Goal: Task Accomplishment & Management: Complete application form

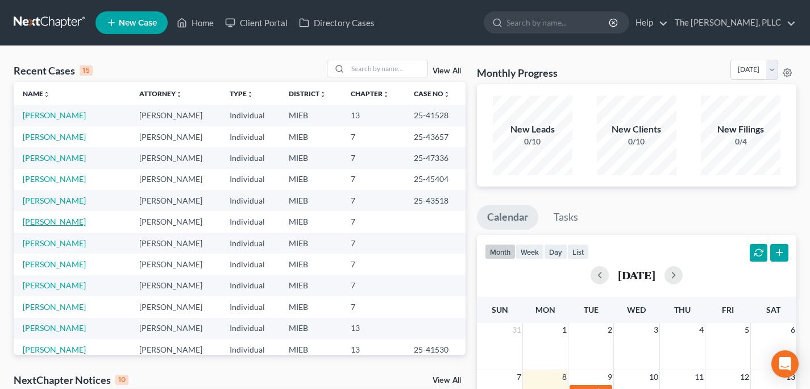
click at [50, 219] on link "[PERSON_NAME]" at bounding box center [54, 222] width 63 height 10
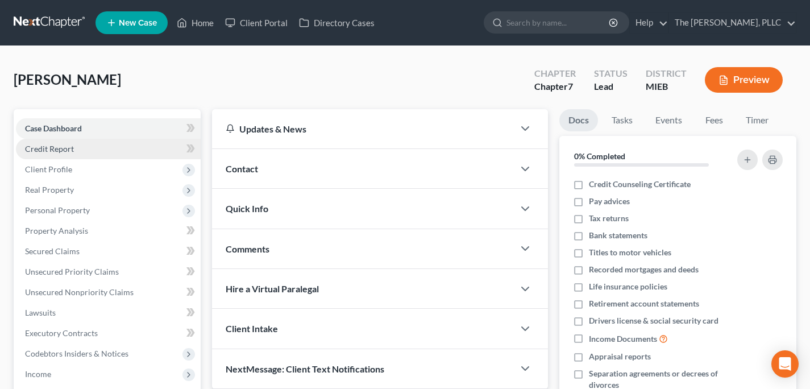
click at [95, 157] on link "Credit Report" at bounding box center [108, 149] width 185 height 20
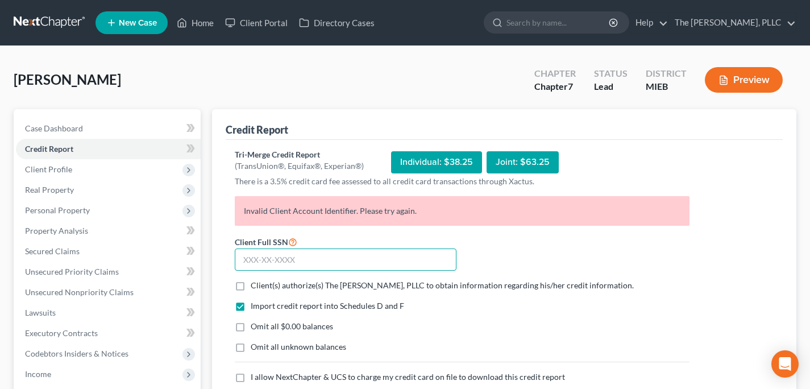
click at [281, 267] on input "text" at bounding box center [346, 259] width 222 height 23
type input "380-29-6725"
click at [298, 293] on form "Client Full SSN * 380-29-6725 Client(s) authorize(s) The [PERSON_NAME], PLLC to…" at bounding box center [462, 326] width 466 height 182
click at [297, 286] on span "Client(s) authorize(s) The [PERSON_NAME], PLLC to obtain information regarding …" at bounding box center [442, 285] width 383 height 10
click at [263, 286] on input "Client(s) authorize(s) The [PERSON_NAME], PLLC to obtain information regarding …" at bounding box center [258, 283] width 7 height 7
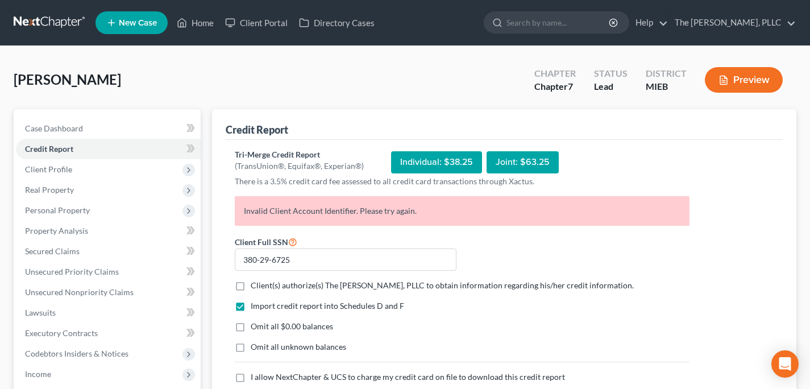
checkbox input "true"
click at [285, 324] on span "Omit all $0.00 balances" at bounding box center [292, 326] width 82 height 10
click at [263, 324] on input "Omit all $0.00 balances" at bounding box center [258, 324] width 7 height 7
checkbox input "true"
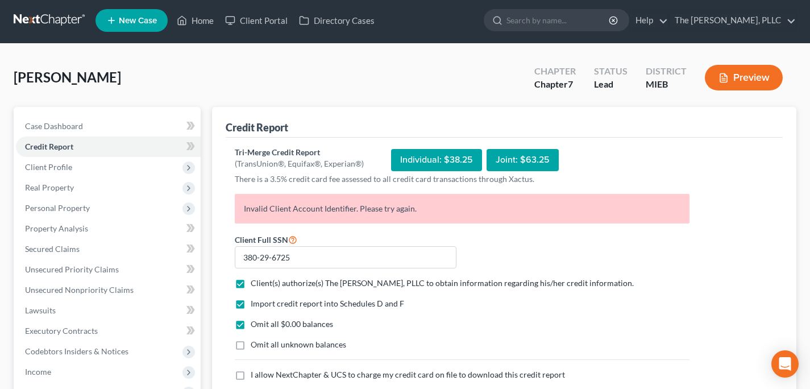
click at [276, 369] on span "I allow NextChapter & UCS to charge my credit card on file to download this cre…" at bounding box center [408, 374] width 314 height 10
click at [263, 369] on input "I allow NextChapter & UCS to charge my credit card on file to download this cre…" at bounding box center [258, 372] width 7 height 7
checkbox input "true"
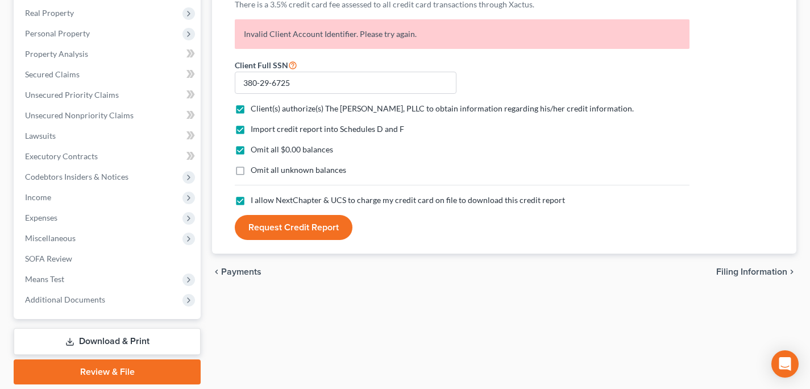
scroll to position [215, 0]
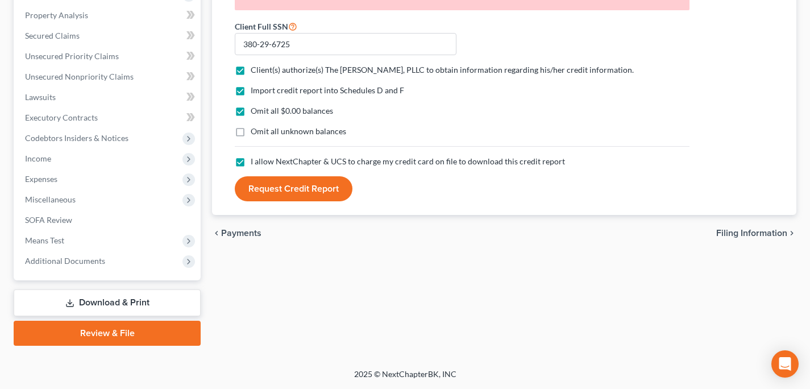
click at [313, 184] on button "Request Credit Report" at bounding box center [294, 188] width 118 height 25
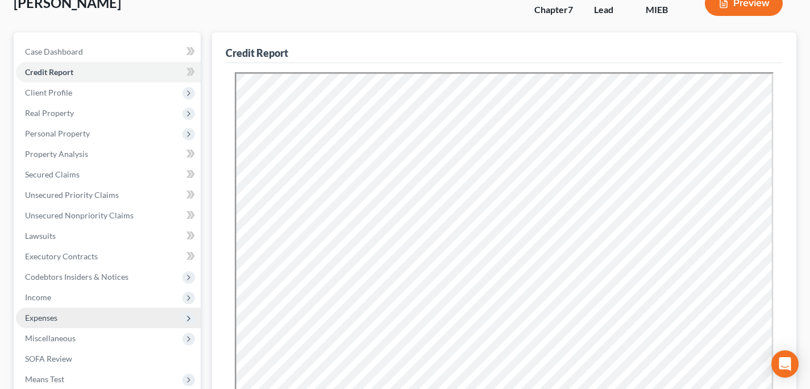
scroll to position [88, 0]
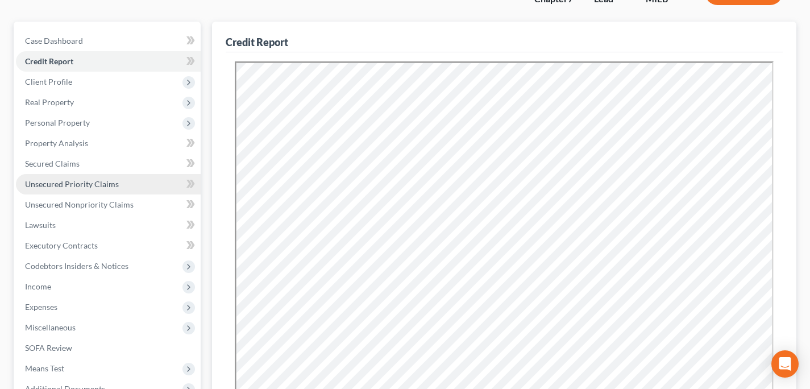
click at [99, 190] on link "Unsecured Priority Claims" at bounding box center [108, 184] width 185 height 20
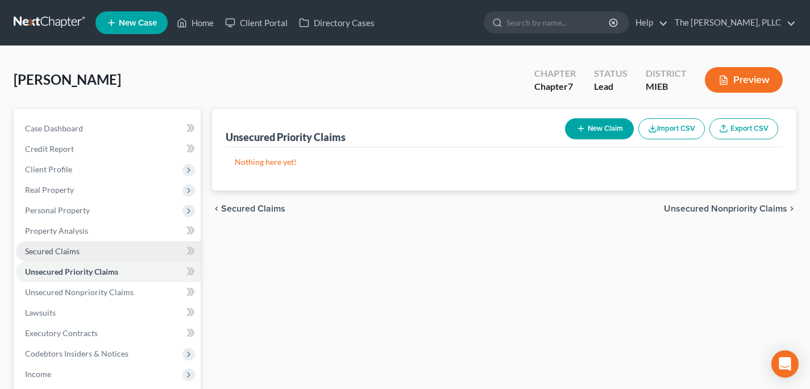
click at [78, 253] on link "Secured Claims" at bounding box center [108, 251] width 185 height 20
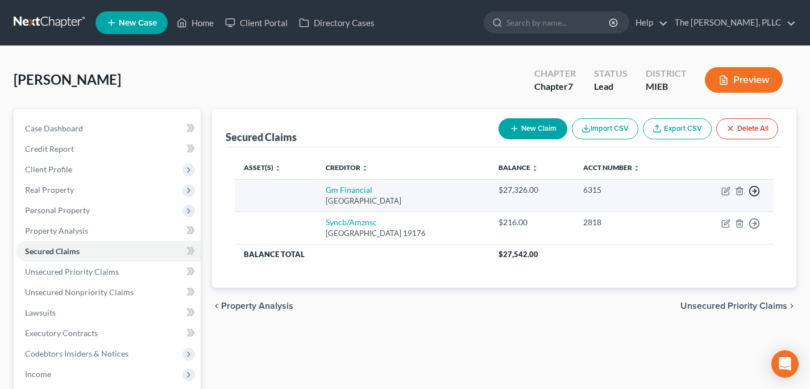
click at [756, 190] on icon "button" at bounding box center [754, 190] width 11 height 11
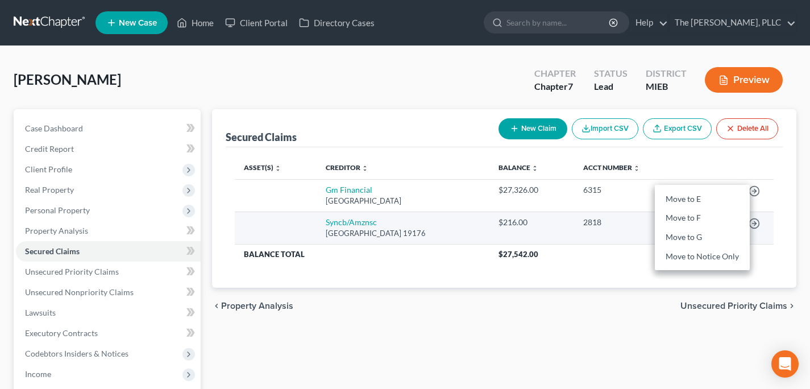
click at [489, 227] on td "Syncb/[STREET_ADDRESS]" at bounding box center [403, 227] width 173 height 32
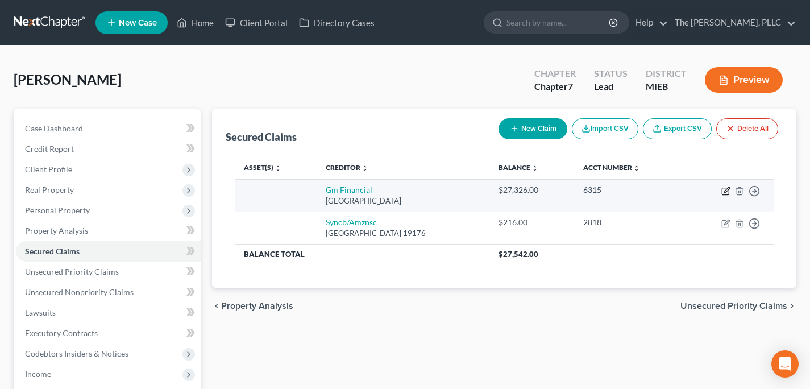
click at [724, 192] on icon "button" at bounding box center [726, 189] width 5 height 5
select select "45"
select select "0"
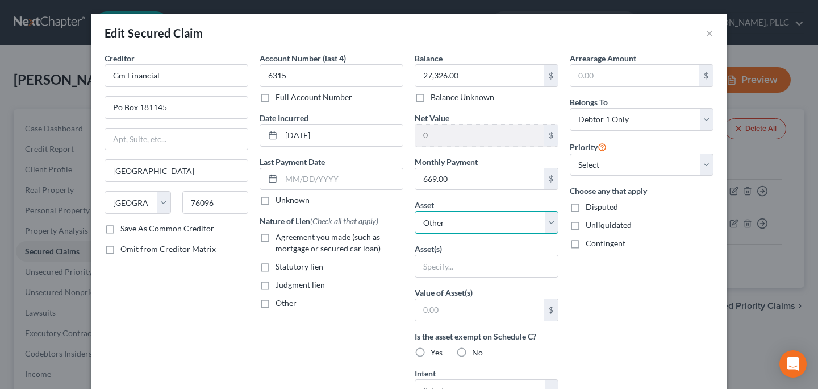
click at [465, 215] on select "Select Other Multiple Assets Vibe Credit Union (Checking Account) - $0.0 2018 L…" at bounding box center [487, 222] width 144 height 23
select select "3"
click at [415, 211] on select "Select Other Multiple Assets Vibe Credit Union (Checking Account) - $0.0 2018 L…" at bounding box center [487, 222] width 144 height 23
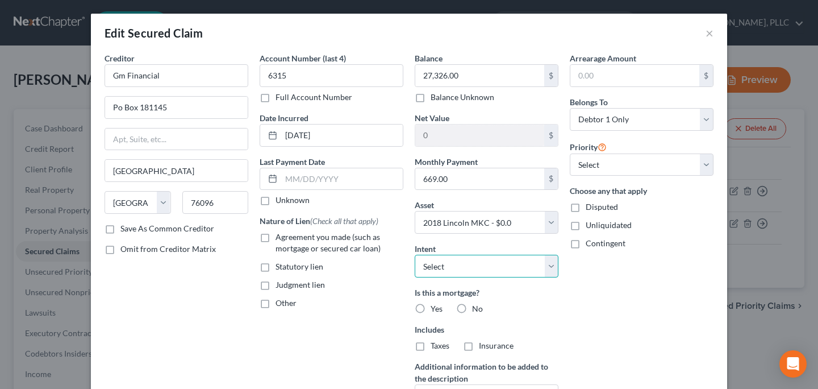
click at [467, 260] on select "Select Surrender Redeem Reaffirm Avoid Other" at bounding box center [487, 266] width 144 height 23
select select "2"
click at [415, 255] on select "Select Surrender Redeem Reaffirm Avoid Other" at bounding box center [487, 266] width 144 height 23
click at [472, 308] on label "No" at bounding box center [477, 308] width 11 height 11
click at [477, 308] on input "No" at bounding box center [480, 306] width 7 height 7
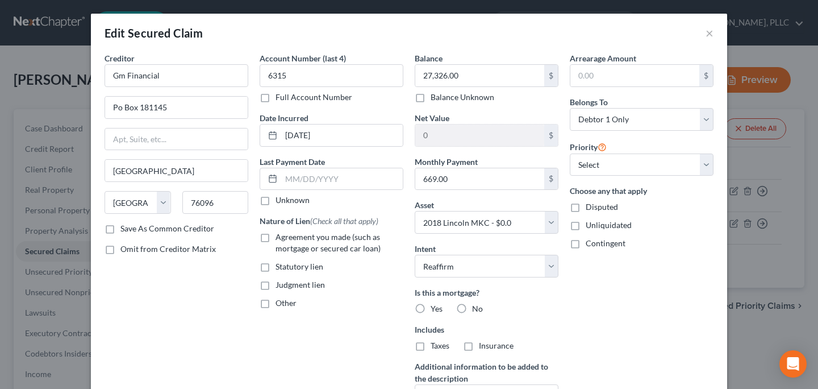
radio input "true"
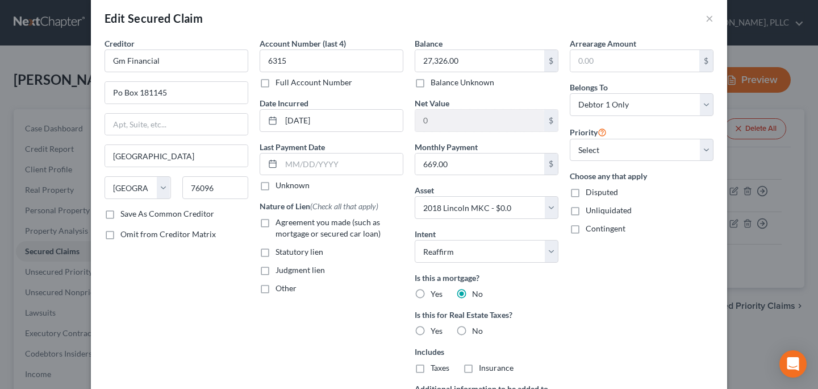
click at [472, 333] on label "No" at bounding box center [477, 330] width 11 height 11
click at [477, 332] on input "No" at bounding box center [480, 328] width 7 height 7
radio input "true"
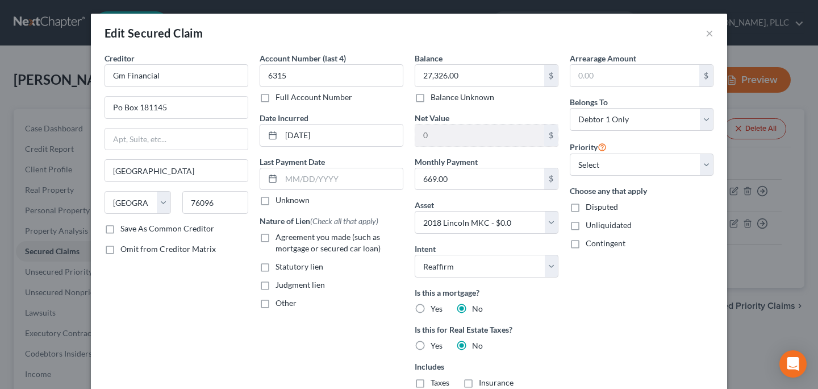
click at [297, 239] on span "Agreement you made (such as mortgage or secured car loan)" at bounding box center [328, 242] width 105 height 21
click at [288, 239] on input "Agreement you made (such as mortgage or secured car loan)" at bounding box center [283, 234] width 7 height 7
checkbox input "true"
click at [316, 176] on input "text" at bounding box center [342, 179] width 122 height 22
click at [610, 169] on select "Select 1st 2nd 3rd 4th 5th 6th 7th 8th 9th 10th 11th 12th 13th 14th 15th 16th 1…" at bounding box center [642, 164] width 144 height 23
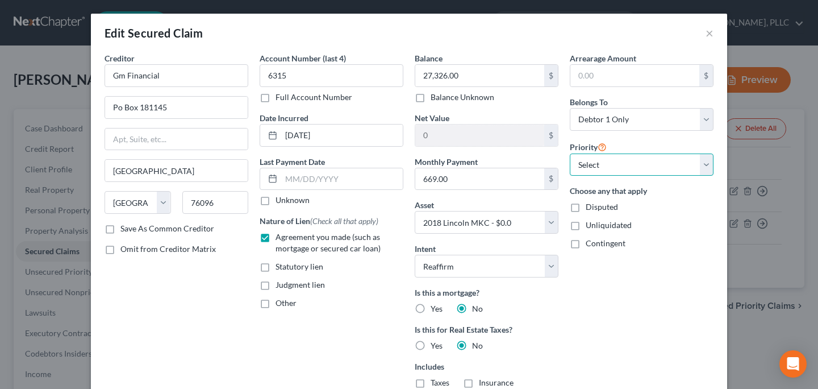
select select "0"
click at [570, 153] on select "Select 1st 2nd 3rd 4th 5th 6th 7th 8th 9th 10th 11th 12th 13th 14th 15th 16th 1…" at bounding box center [642, 164] width 144 height 23
click at [171, 226] on label "Save As Common Creditor" at bounding box center [167, 228] width 94 height 11
click at [132, 226] on input "Save As Common Creditor" at bounding box center [128, 226] width 7 height 7
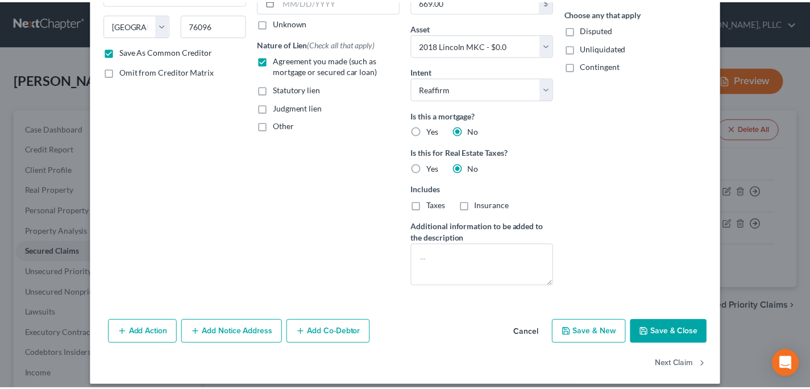
scroll to position [188, 0]
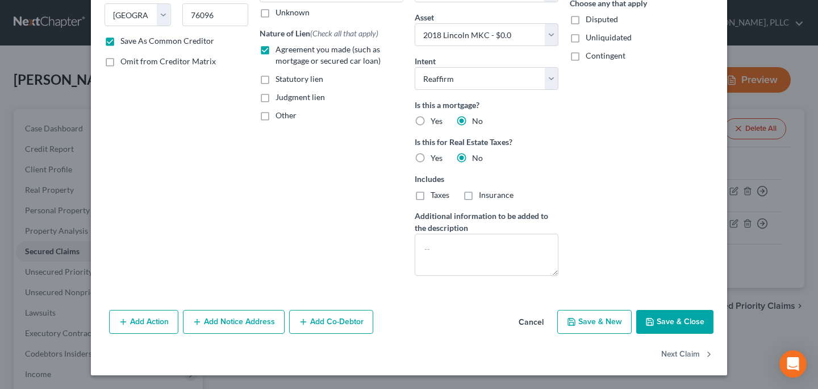
click at [663, 323] on button "Save & Close" at bounding box center [675, 322] width 77 height 24
checkbox input "false"
select select
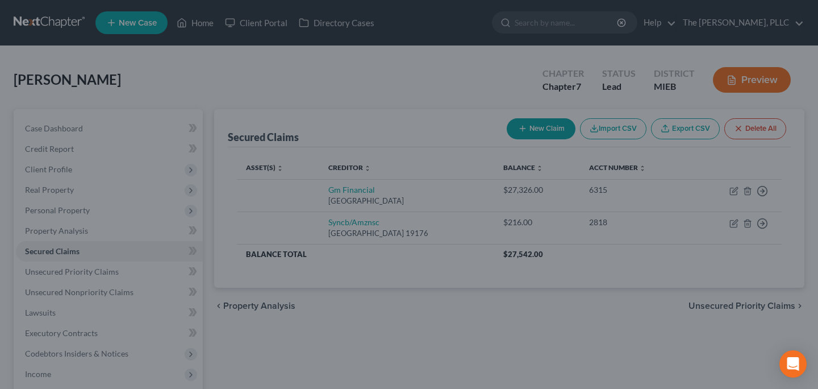
type input "-27,326.00"
select select "3"
type input "0"
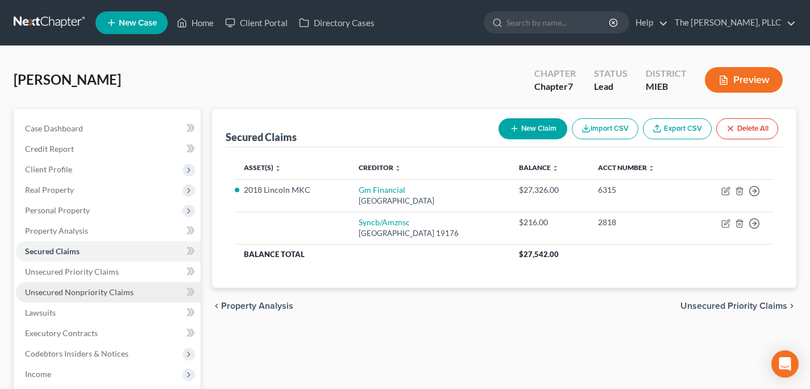
click at [84, 287] on span "Unsecured Nonpriority Claims" at bounding box center [79, 292] width 109 height 10
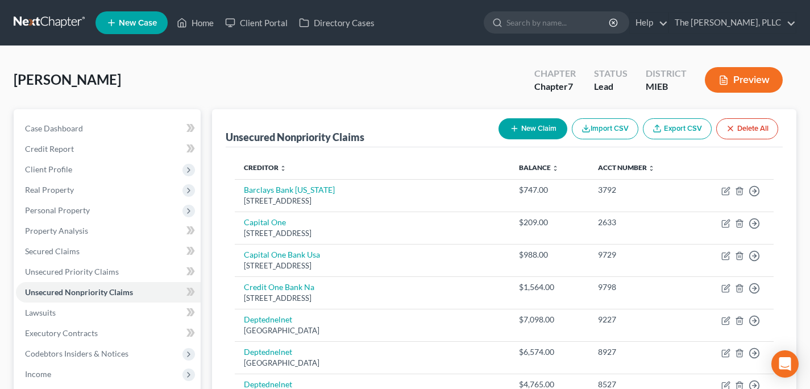
click at [537, 130] on button "New Claim" at bounding box center [532, 128] width 69 height 21
select select "0"
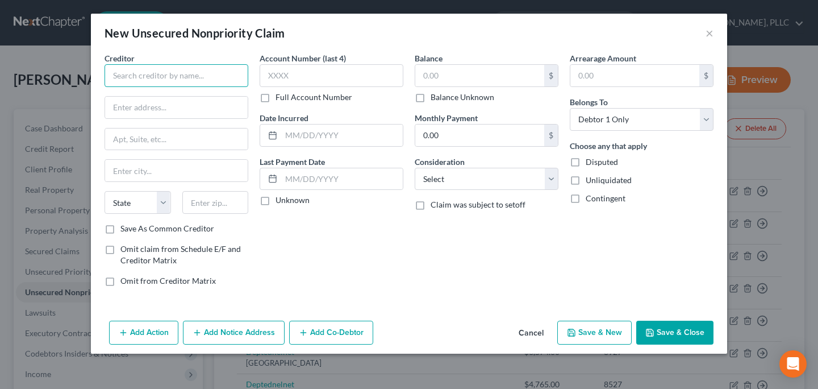
click at [152, 84] on input "text" at bounding box center [177, 75] width 144 height 23
type input "State Farm Mutual Auto Ins Co"
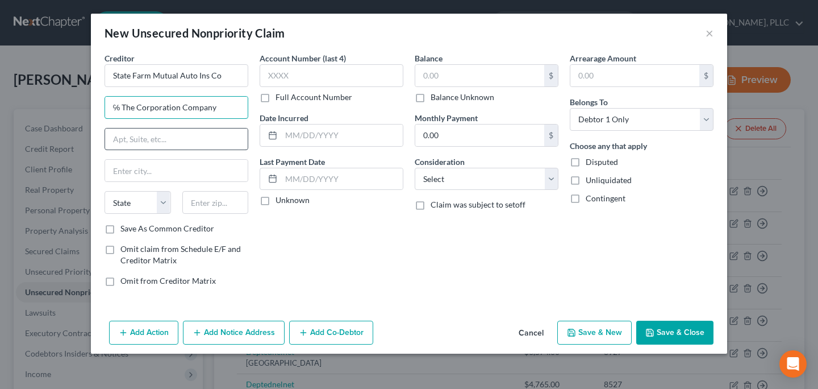
type input "℅ The Corporation Company"
click at [163, 140] on input "text" at bounding box center [176, 139] width 143 height 22
type input "[STREET_ADDRESS][PERSON_NAME]"
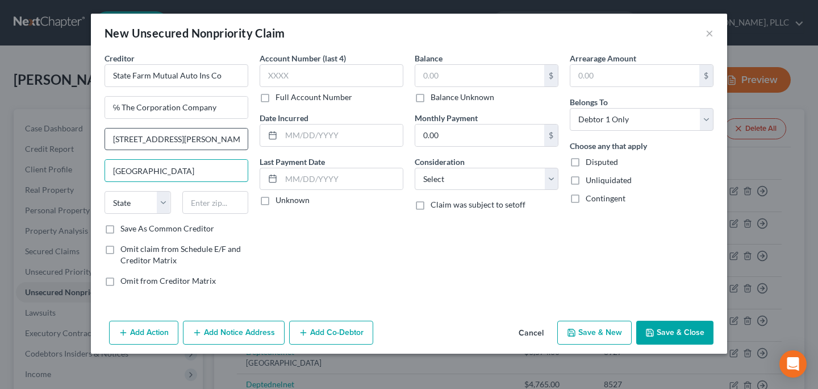
type input "[GEOGRAPHIC_DATA]"
select select "23"
type input "48170"
click at [148, 231] on label "Save As Common Creditor" at bounding box center [167, 228] width 94 height 11
click at [132, 230] on input "Save As Common Creditor" at bounding box center [128, 226] width 7 height 7
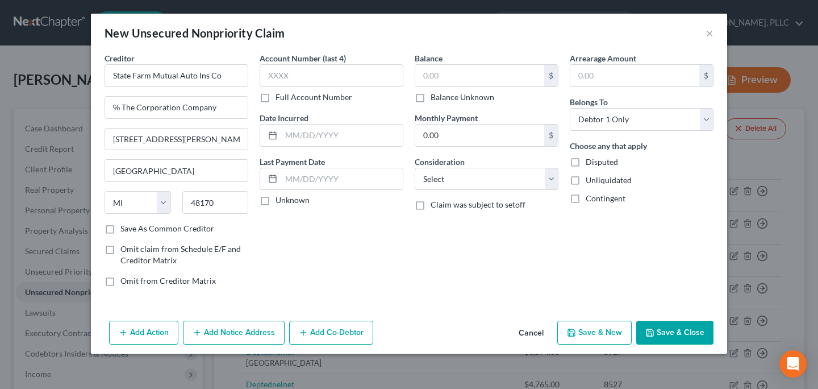
checkbox input "true"
click at [231, 329] on button "Add Notice Address" at bounding box center [234, 333] width 102 height 24
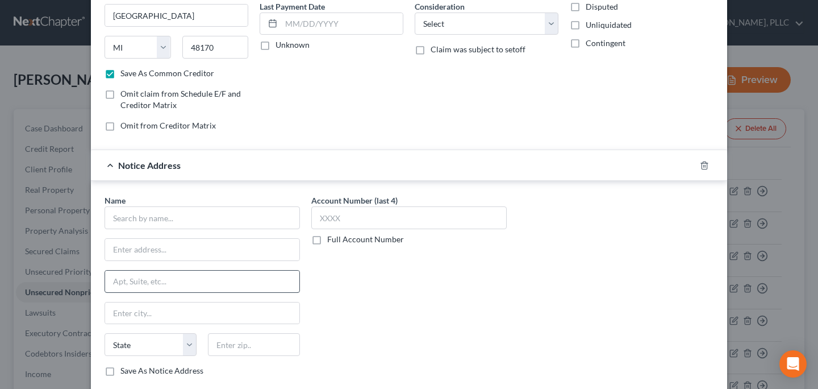
scroll to position [223, 0]
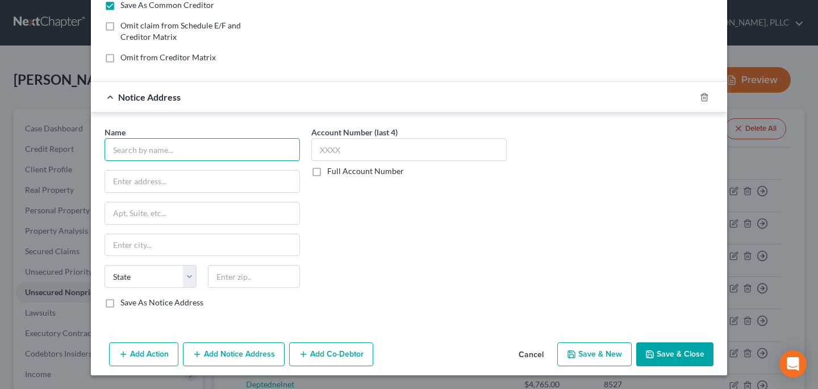
click at [168, 156] on input "text" at bounding box center [203, 149] width 196 height 23
type input "[PERSON_NAME]"
click at [161, 175] on input "text" at bounding box center [202, 182] width 194 height 22
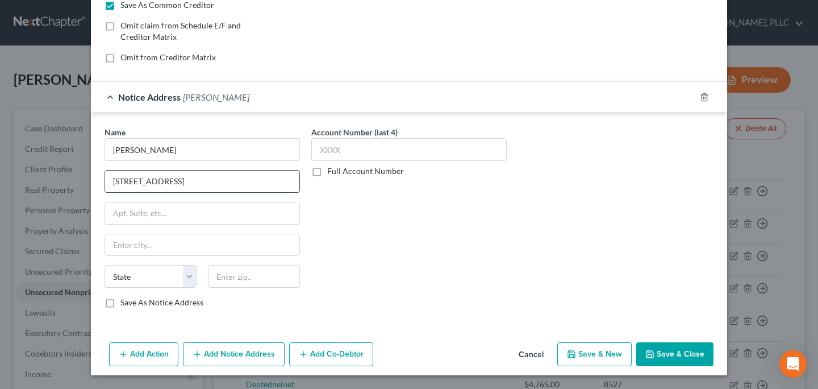
type input "[STREET_ADDRESS]"
type input "Southfield"
select select "23"
type input "48075"
click at [668, 355] on button "Save & Close" at bounding box center [675, 354] width 77 height 24
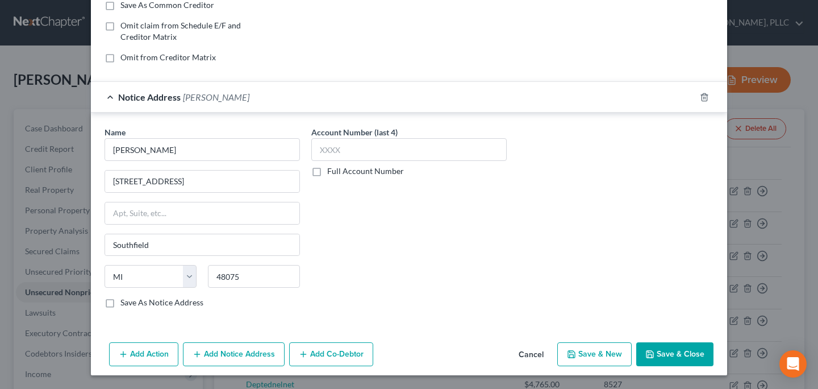
checkbox input "false"
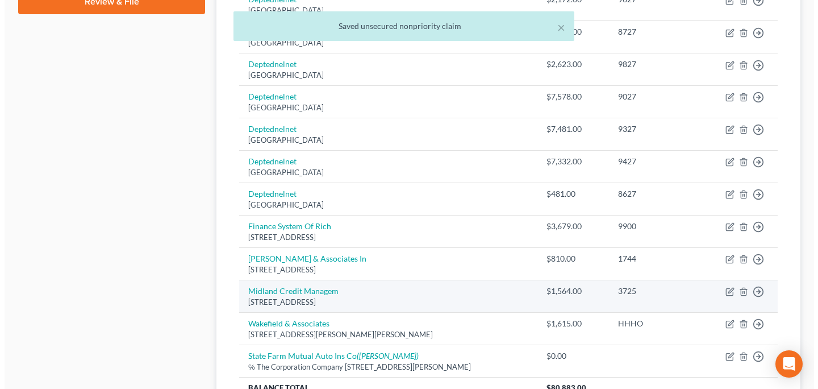
scroll to position [589, 0]
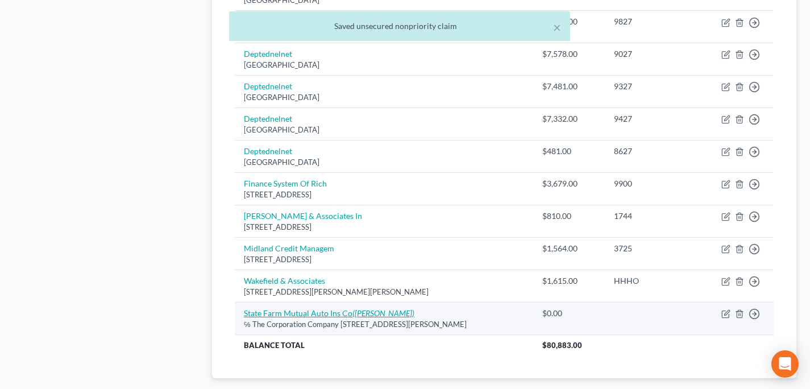
click at [295, 313] on link "State Farm Mutual Auto Ins Co ([PERSON_NAME])" at bounding box center [329, 313] width 171 height 10
select select "23"
select select "0"
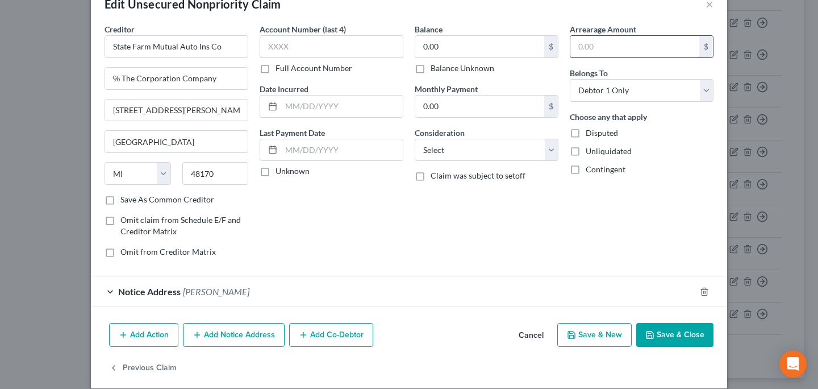
scroll to position [42, 0]
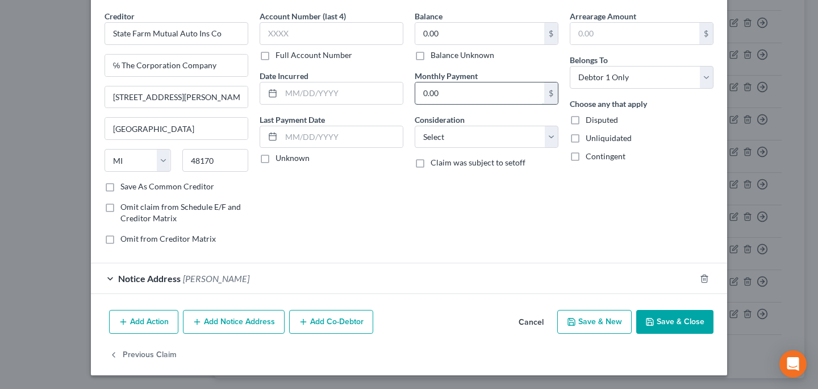
click at [462, 89] on input "0.00" at bounding box center [479, 93] width 129 height 22
click at [449, 139] on select "Select Cable / Satellite Services Collection Agency Credit Card Debt Debt Couns…" at bounding box center [487, 137] width 144 height 23
select select "8"
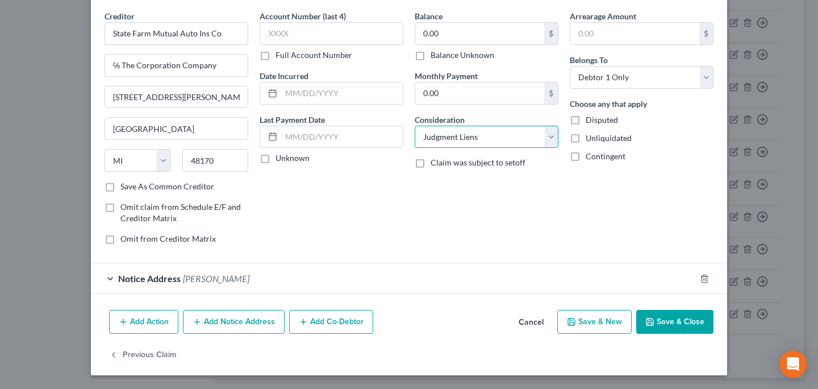
click at [415, 126] on select "Select Cable / Satellite Services Collection Agency Credit Card Debt Debt Couns…" at bounding box center [487, 137] width 144 height 23
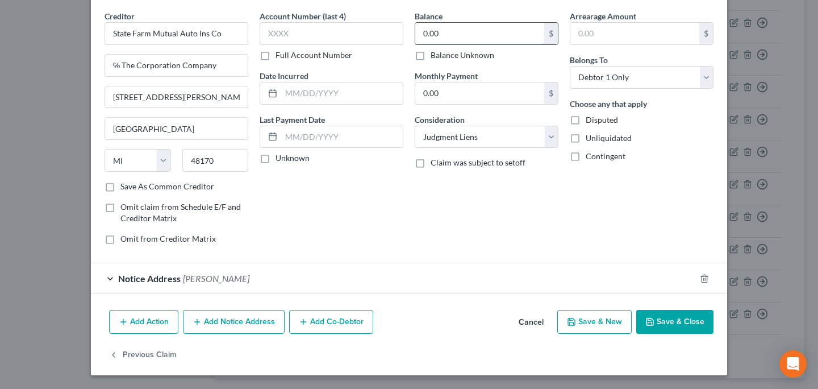
click at [453, 27] on input "0.00" at bounding box center [479, 34] width 129 height 22
click at [450, 63] on div "Balance 0.00 $ Balance Unknown Balance Undetermined 0.00 $ Balance Unknown Mont…" at bounding box center [486, 131] width 155 height 243
click at [450, 52] on label "Balance Unknown" at bounding box center [463, 54] width 64 height 11
click at [443, 52] on input "Balance Unknown" at bounding box center [438, 52] width 7 height 7
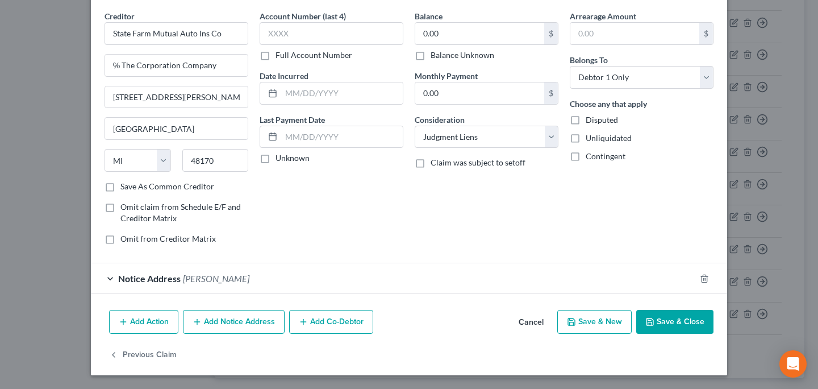
checkbox input "true"
click at [602, 119] on span "Disputed" at bounding box center [602, 120] width 32 height 10
click at [598, 119] on input "Disputed" at bounding box center [594, 117] width 7 height 7
checkbox input "true"
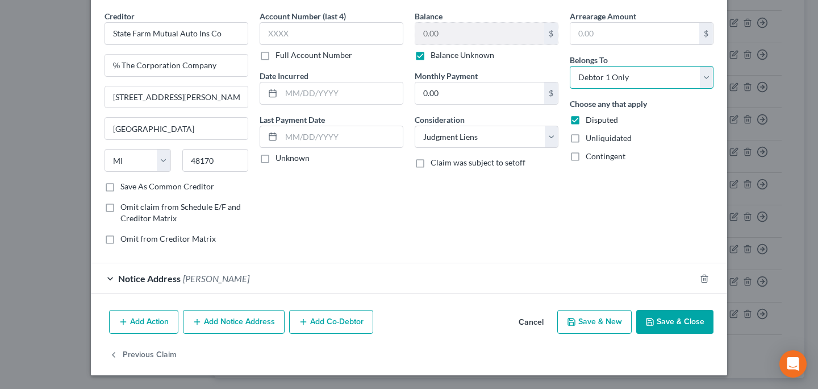
click at [594, 84] on select "Select Debtor 1 Only Debtor 2 Only Debtor 1 And Debtor 2 Only At Least One Of T…" at bounding box center [642, 77] width 144 height 23
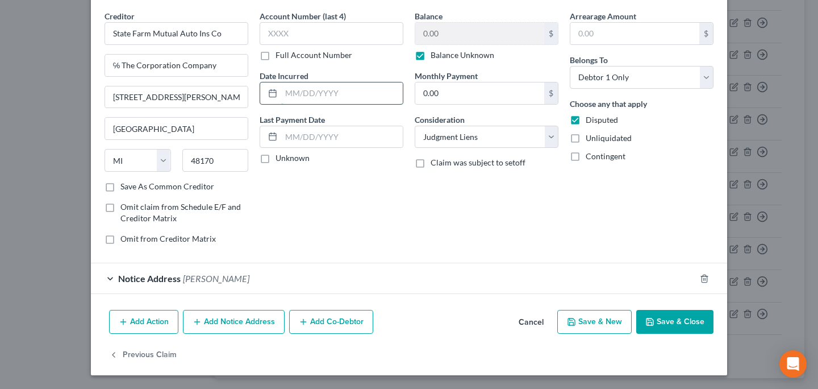
click at [333, 96] on input "text" at bounding box center [342, 93] width 122 height 22
type input "[DATE]"
click at [417, 107] on div "Balance 0.00 $ Balance Unknown Balance Undetermined 0.00 $ Balance Unknown Mont…" at bounding box center [486, 131] width 155 height 243
click at [340, 123] on div "Last Payment Date Unknown" at bounding box center [332, 139] width 144 height 51
click at [339, 133] on input "text" at bounding box center [342, 137] width 122 height 22
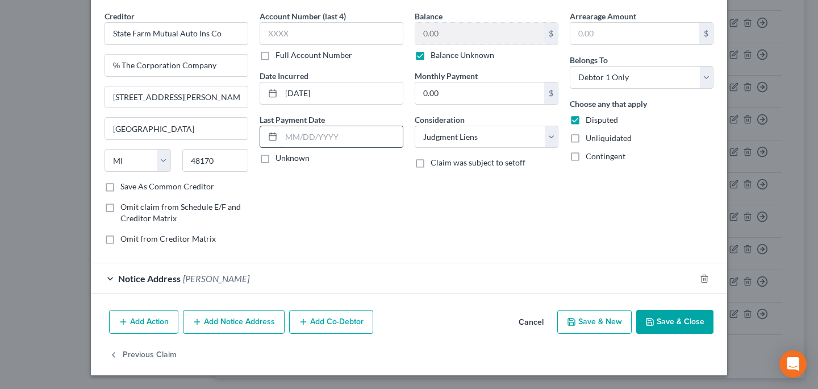
click at [303, 128] on input "text" at bounding box center [342, 137] width 122 height 22
click at [281, 190] on div "Account Number (last 4) Full Account Number Date Incurred [DATE] Last Payment D…" at bounding box center [331, 131] width 155 height 243
click at [318, 146] on input "text" at bounding box center [342, 137] width 122 height 22
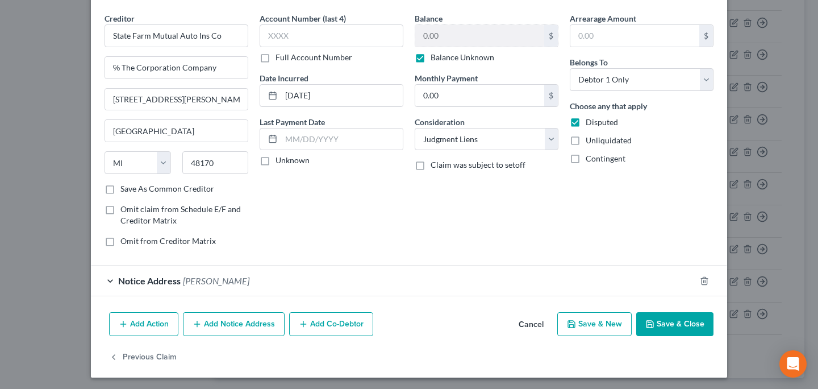
scroll to position [38, 0]
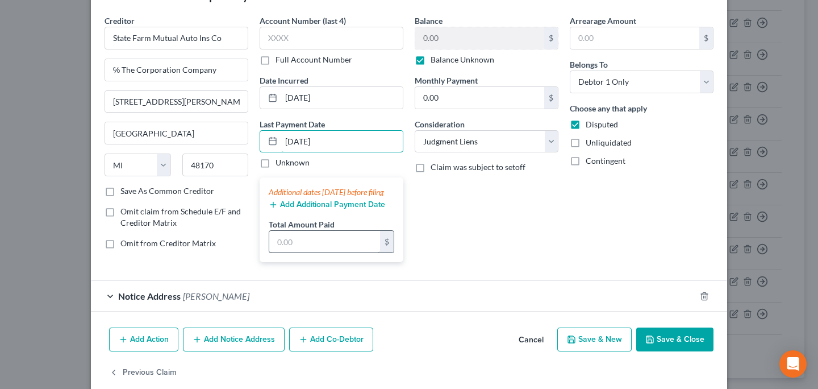
type input "[DATE]"
click at [343, 251] on input "text" at bounding box center [324, 242] width 111 height 22
type input "356.71"
click at [327, 209] on button "Add Additional Payment Date" at bounding box center [327, 204] width 117 height 9
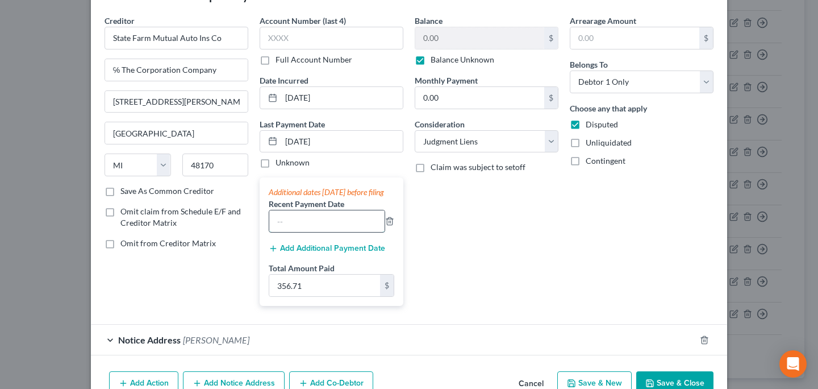
click at [305, 232] on input "text" at bounding box center [326, 221] width 115 height 22
type input "[DATE]"
click at [318, 253] on button "Add Additional Payment Date" at bounding box center [327, 248] width 117 height 9
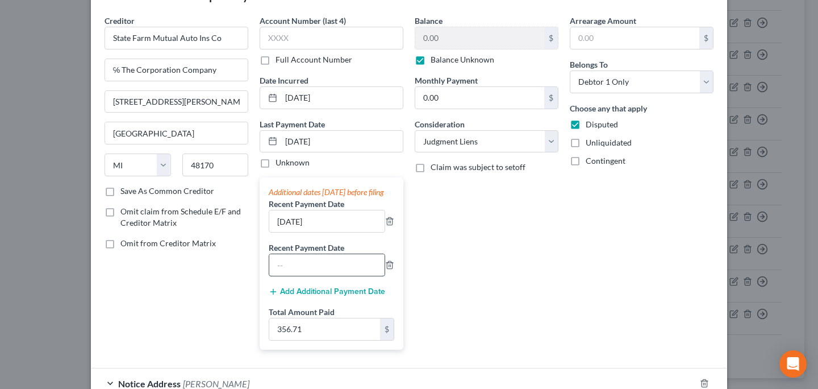
click at [310, 271] on input "text" at bounding box center [326, 265] width 115 height 22
type input "[DATE]"
drag, startPoint x: 314, startPoint y: 299, endPoint x: 314, endPoint y: 305, distance: 6.3
click at [314, 296] on button "Add Additional Payment Date" at bounding box center [327, 291] width 117 height 9
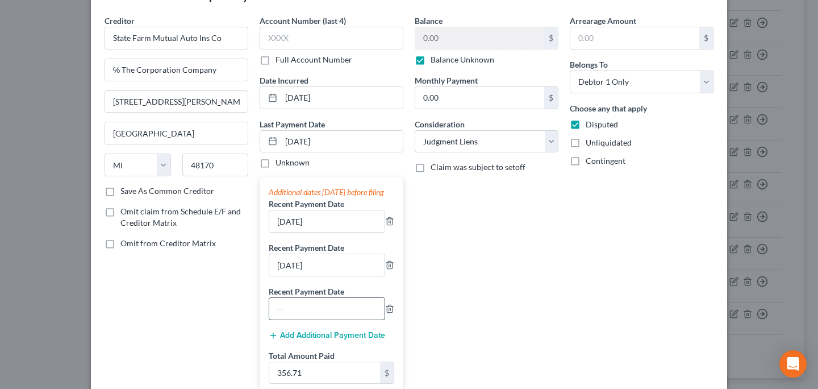
click at [309, 315] on input "text" at bounding box center [326, 309] width 115 height 22
type input "8"
type input "[DATE]"
click at [295, 340] on button "Add Additional Payment Date" at bounding box center [327, 335] width 117 height 9
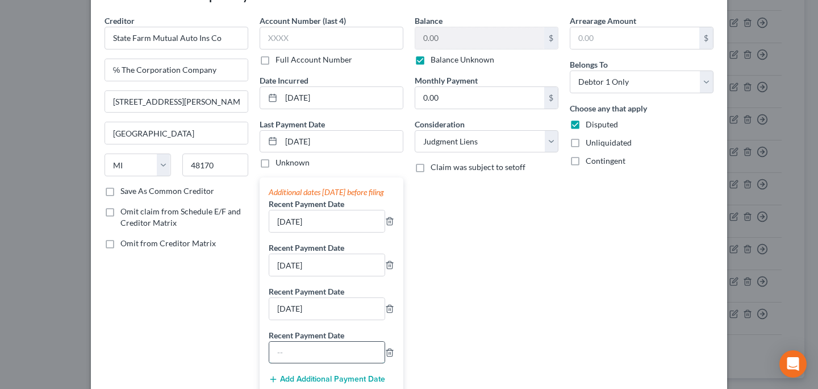
click at [309, 353] on input "text" at bounding box center [326, 353] width 115 height 22
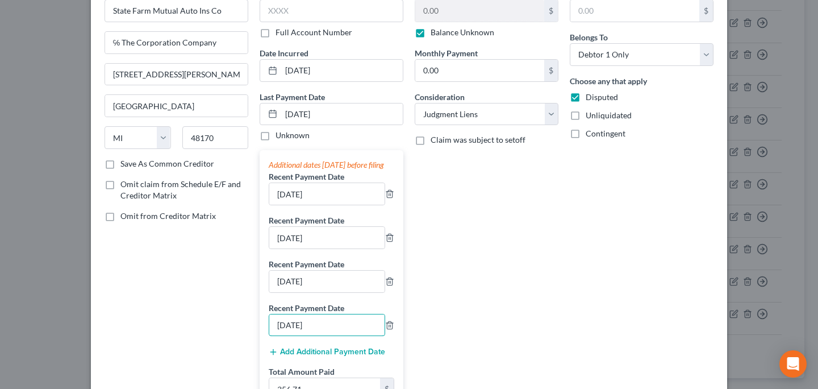
scroll to position [79, 0]
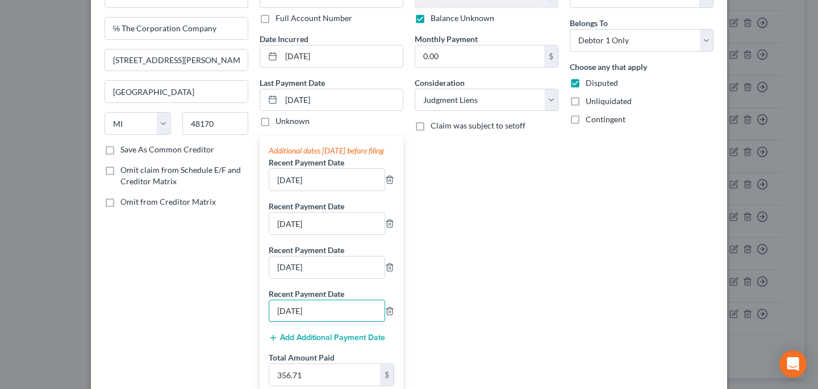
type input "[DATE]"
click at [325, 342] on button "Add Additional Payment Date" at bounding box center [327, 337] width 117 height 9
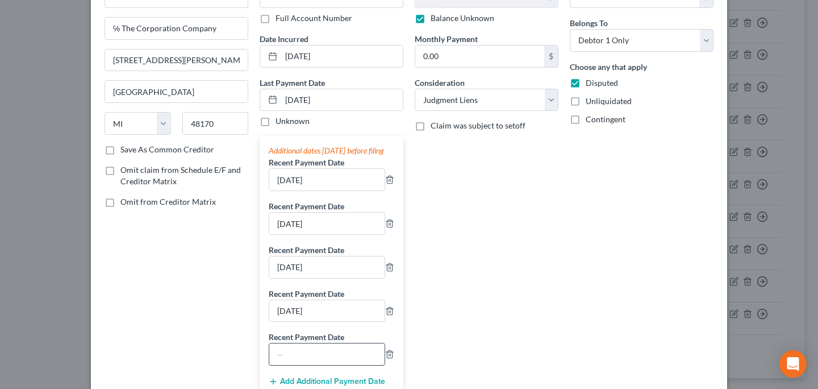
click at [305, 365] on input "text" at bounding box center [326, 354] width 115 height 22
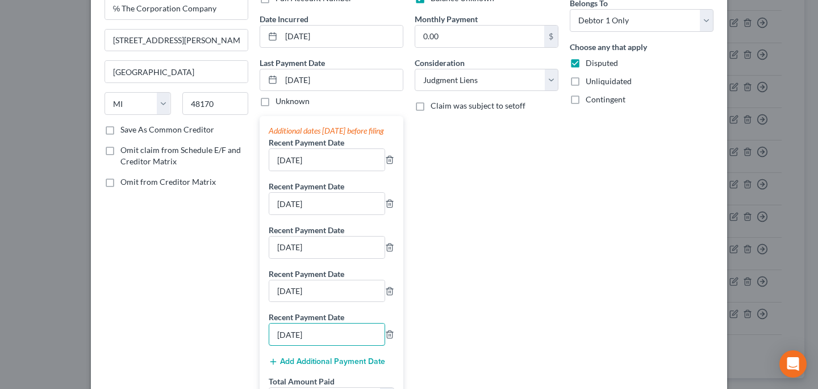
scroll to position [101, 0]
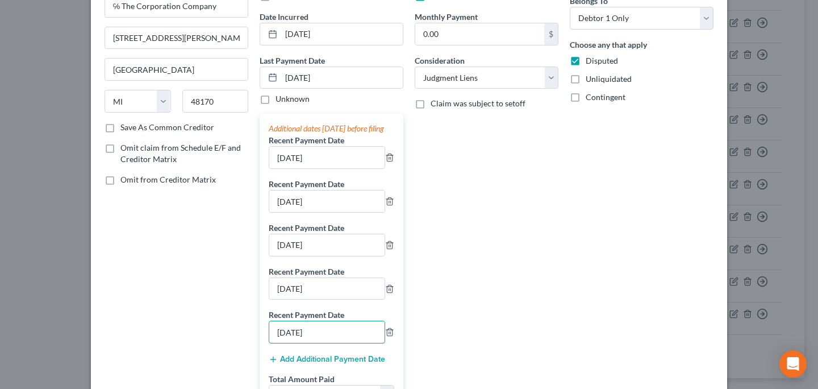
type input "[DATE]"
click at [306, 377] on div "Additional dates [DATE] before filing Recent Payment Date [DATE] Recent Payment…" at bounding box center [332, 265] width 144 height 303
click at [307, 364] on button "Add Additional Payment Date" at bounding box center [327, 359] width 117 height 9
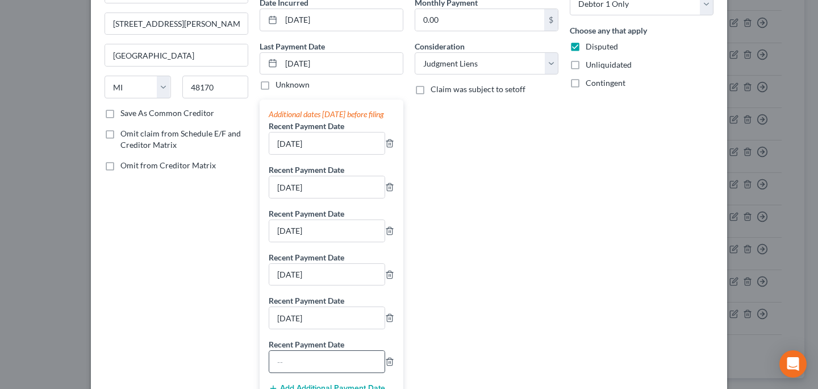
scroll to position [122, 0]
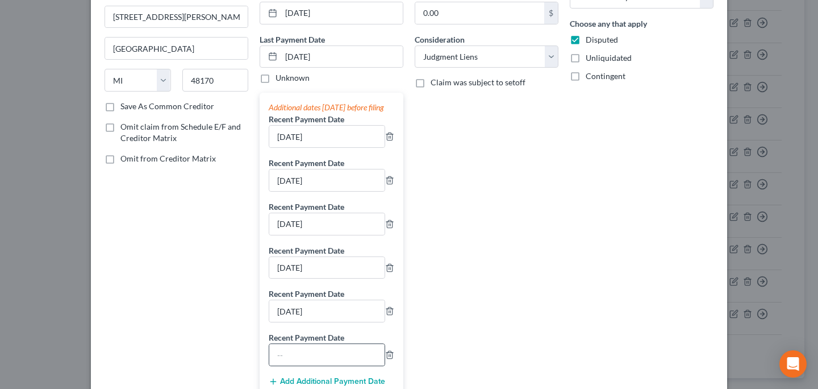
click at [306, 354] on div at bounding box center [327, 354] width 117 height 23
click at [314, 358] on input "text" at bounding box center [326, 355] width 115 height 22
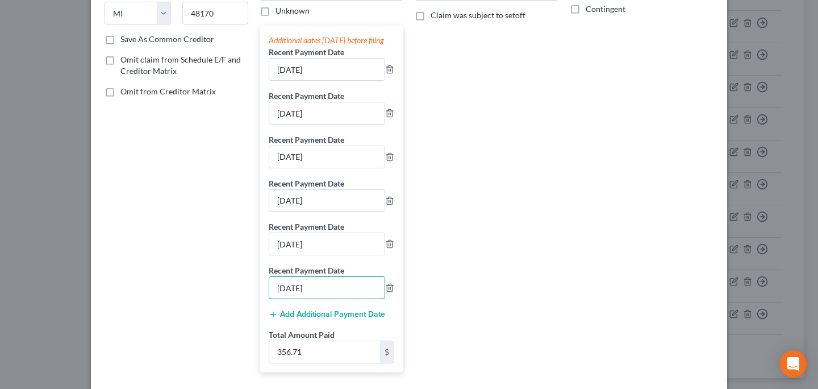
scroll to position [193, 0]
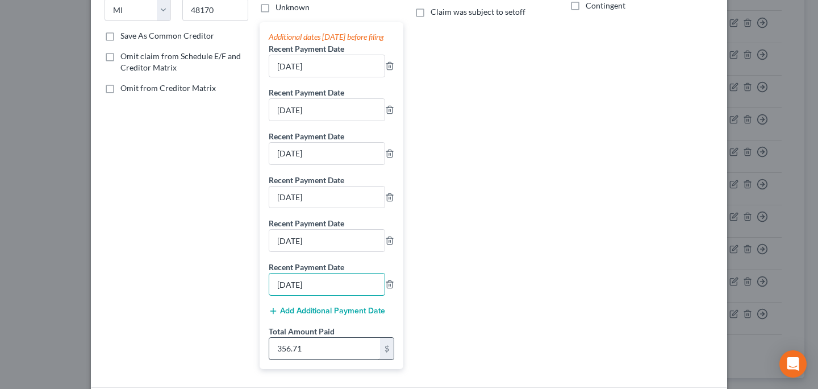
type input "[DATE]"
click at [303, 353] on input "356.71" at bounding box center [324, 349] width 111 height 22
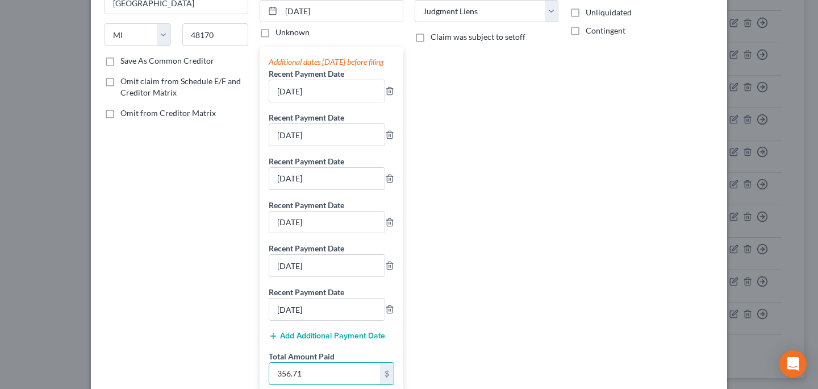
scroll to position [176, 0]
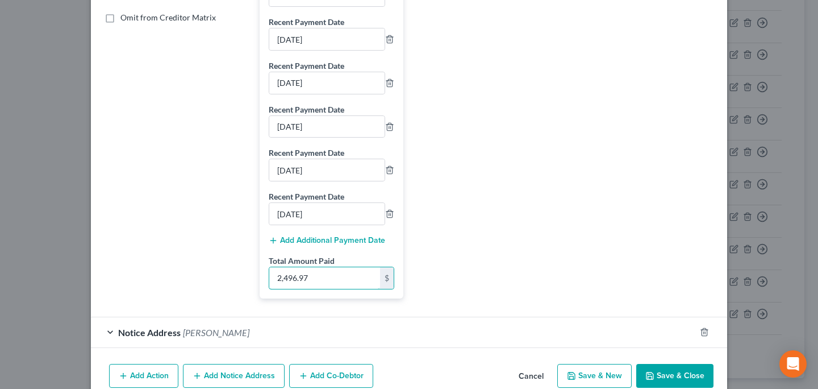
type input "2,496.97"
click at [425, 285] on div "Balance 0.00 $ Balance Unknown Balance Undetermined 0.00 $ Balance Unknown Mont…" at bounding box center [486, 48] width 155 height 518
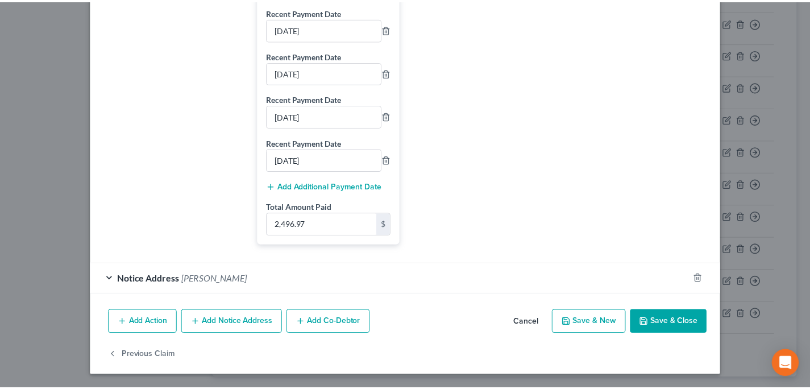
scroll to position [329, 0]
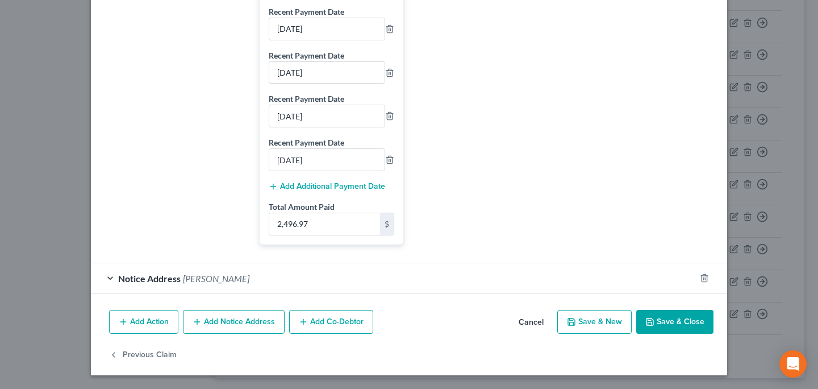
click at [666, 317] on button "Save & Close" at bounding box center [675, 322] width 77 height 24
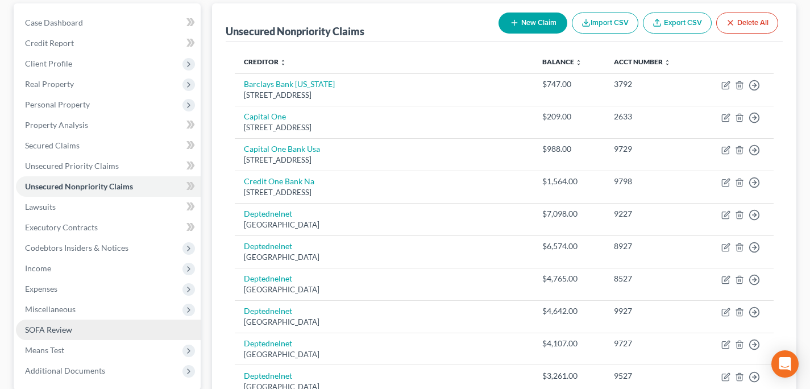
scroll to position [32, 0]
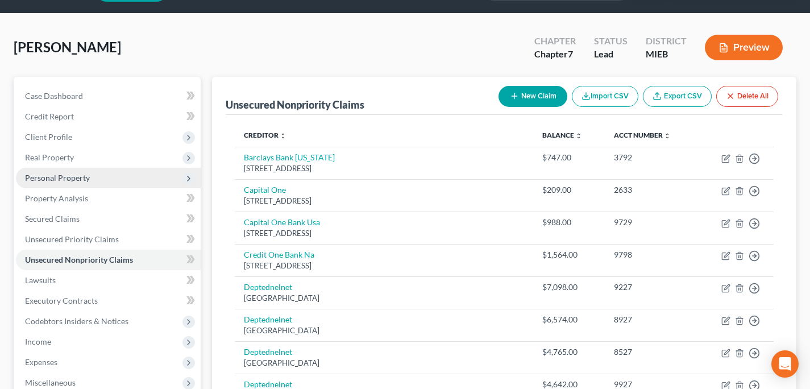
click at [83, 178] on span "Personal Property" at bounding box center [57, 178] width 65 height 10
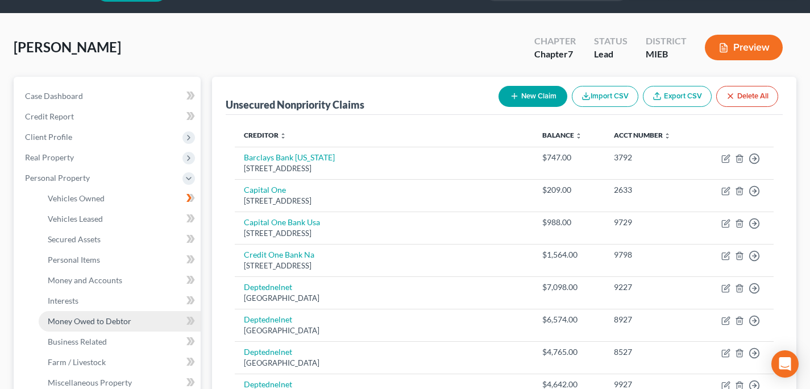
click at [137, 322] on link "Money Owed to Debtor" at bounding box center [120, 321] width 162 height 20
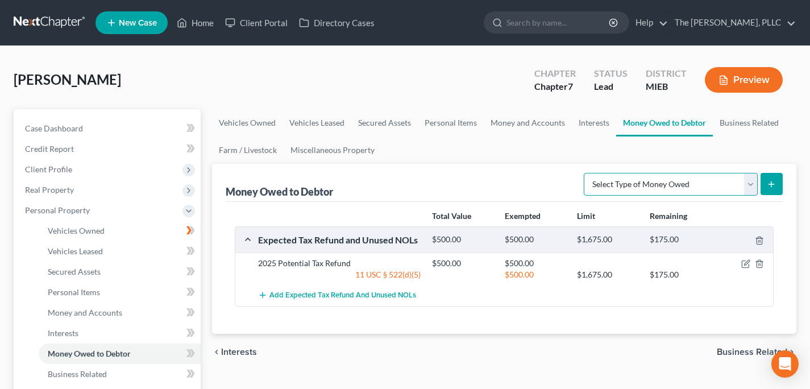
click at [726, 184] on select "Select Type of Money Owed Accounts Receivable Alimony Child Support Claims Agai…" at bounding box center [671, 184] width 174 height 23
click at [695, 196] on div "Select Type of Money Owed Accounts Receivable Alimony Child Support Claims Agai…" at bounding box center [680, 183] width 203 height 30
click at [708, 182] on select "Select Type of Money Owed Accounts Receivable Alimony Child Support Claims Agai…" at bounding box center [671, 184] width 174 height 23
select select "claims_against_third_parties"
click at [585, 173] on select "Select Type of Money Owed Accounts Receivable Alimony Child Support Claims Agai…" at bounding box center [671, 184] width 174 height 23
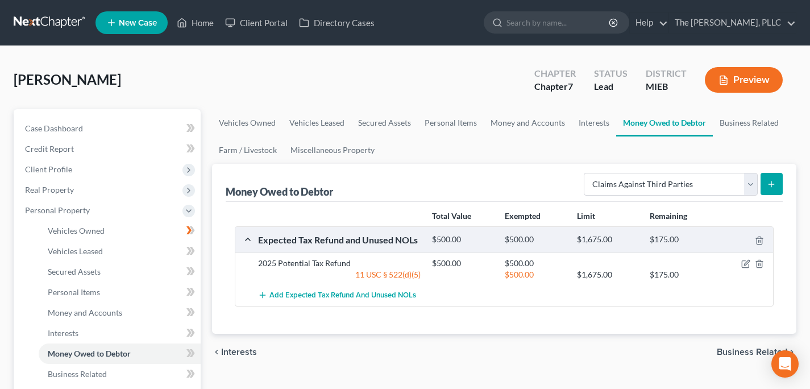
click at [763, 190] on button "submit" at bounding box center [771, 184] width 22 height 22
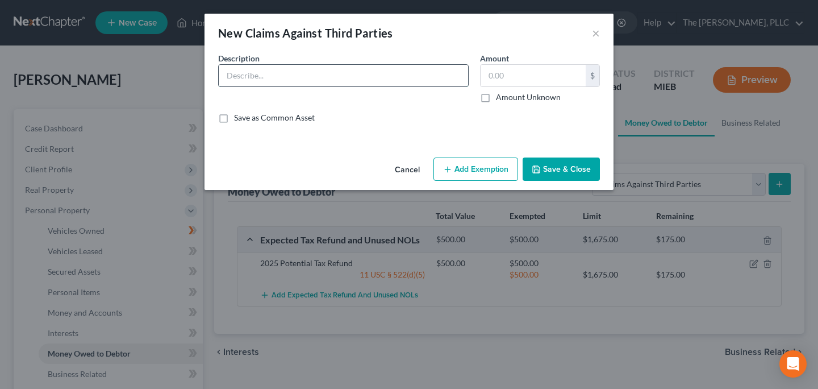
click at [274, 65] on input "text" at bounding box center [344, 76] width 250 height 22
type input "Pre-Petition Garnishments"
click at [498, 76] on input "text" at bounding box center [533, 76] width 105 height 22
type input "2,496.97"
click at [472, 170] on button "Add Exemption" at bounding box center [476, 169] width 85 height 24
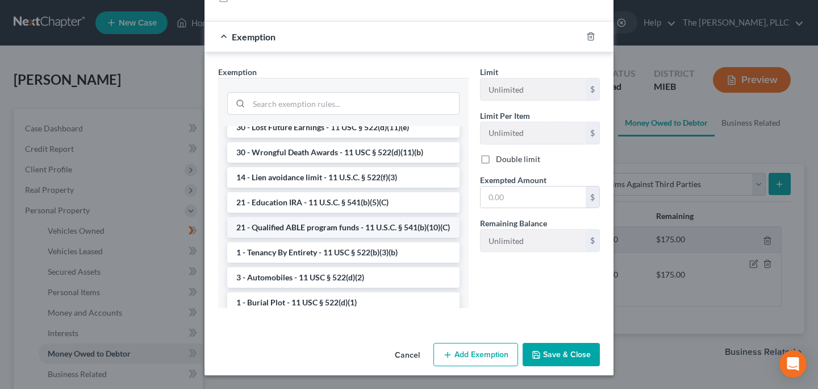
scroll to position [85, 0]
click at [310, 114] on input "search" at bounding box center [354, 104] width 210 height 22
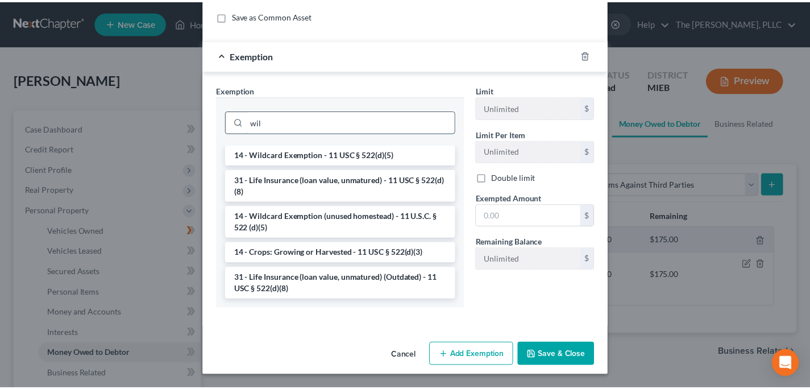
scroll to position [65, 0]
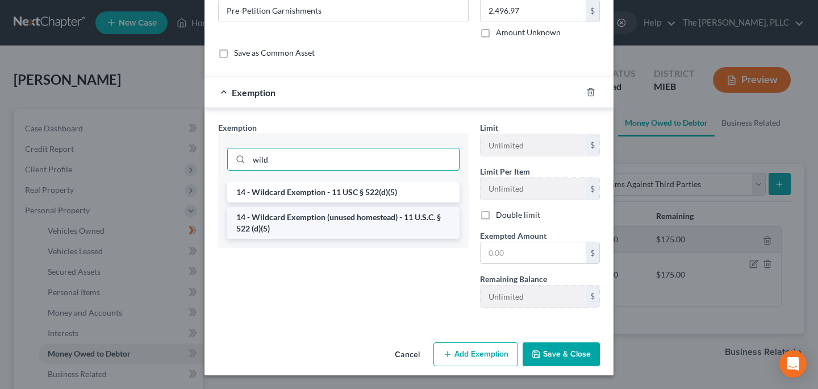
type input "wild"
click at [301, 228] on li "14 - Wildcard Exemption (unused homestead) - 11 U.S.C. § 522 (d)(5)" at bounding box center [343, 223] width 232 height 32
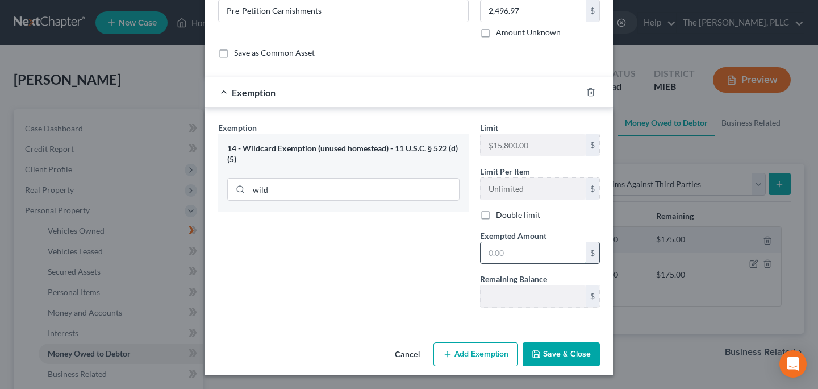
click at [539, 257] on input "text" at bounding box center [533, 253] width 105 height 22
type input "2,496.97"
click at [582, 359] on button "Save & Close" at bounding box center [561, 354] width 77 height 24
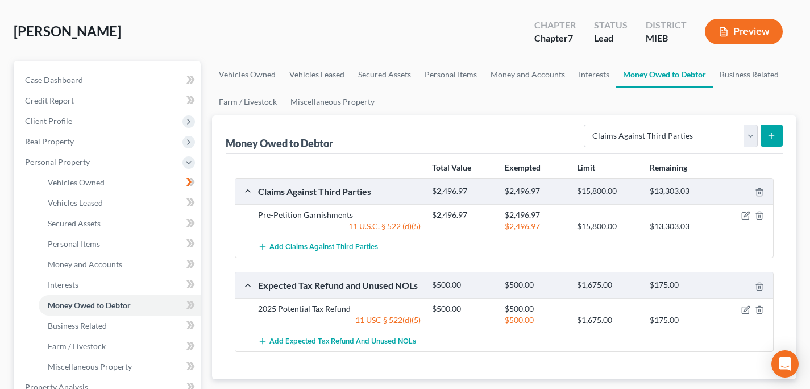
scroll to position [119, 0]
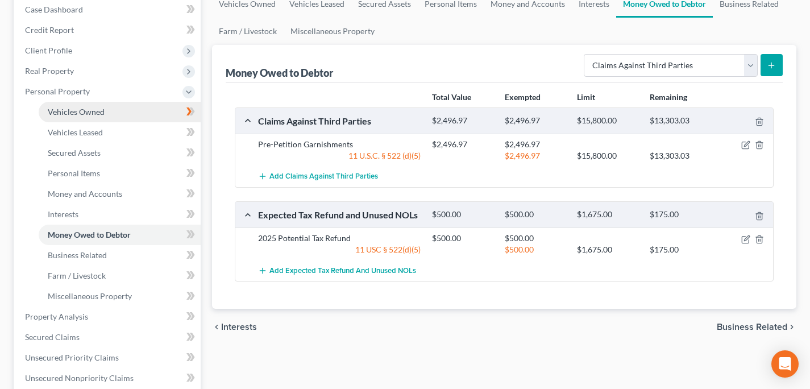
click at [86, 118] on link "Vehicles Owned" at bounding box center [120, 112] width 162 height 20
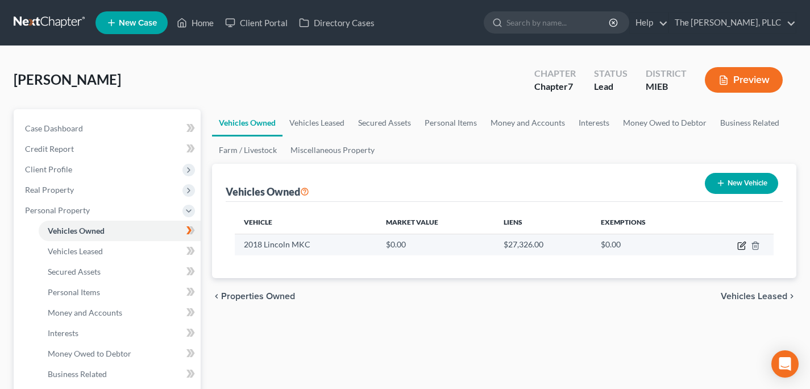
drag, startPoint x: 745, startPoint y: 245, endPoint x: 739, endPoint y: 243, distance: 6.1
click at [745, 245] on icon "button" at bounding box center [741, 245] width 9 height 9
select select "0"
select select "8"
select select "3"
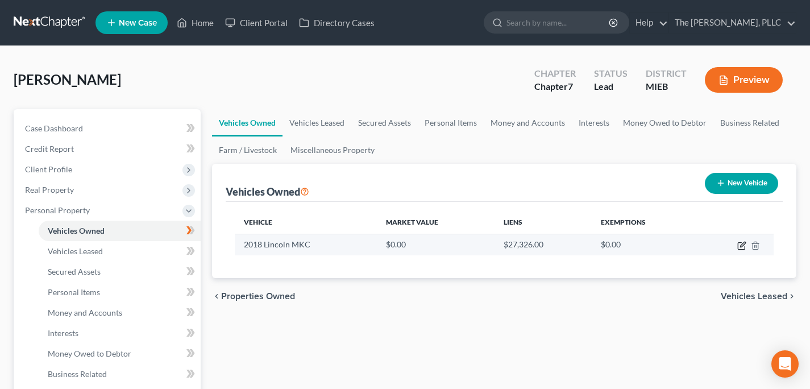
select select "0"
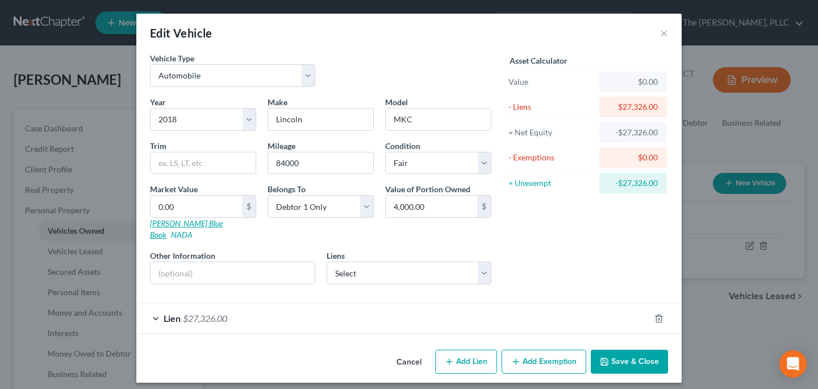
click at [162, 224] on link "[PERSON_NAME] Blue Book" at bounding box center [186, 228] width 73 height 21
click at [415, 207] on input "4,000.00" at bounding box center [432, 207] width 92 height 22
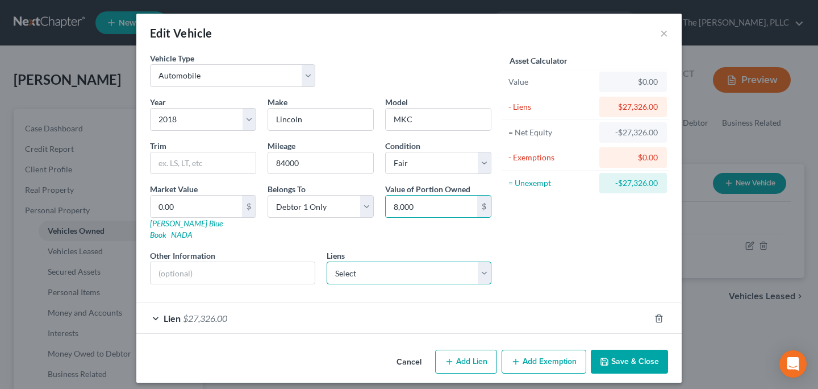
click at [379, 261] on select "Select Syncb/Amznsc - $216.00" at bounding box center [409, 272] width 165 height 23
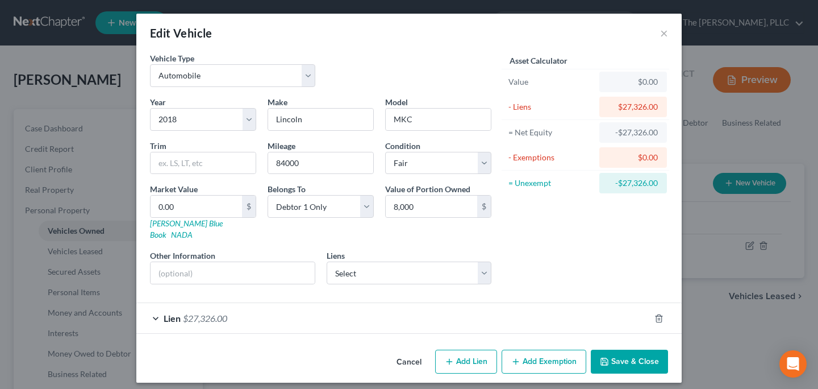
click at [385, 303] on div "Lien $27,326.00" at bounding box center [393, 318] width 514 height 30
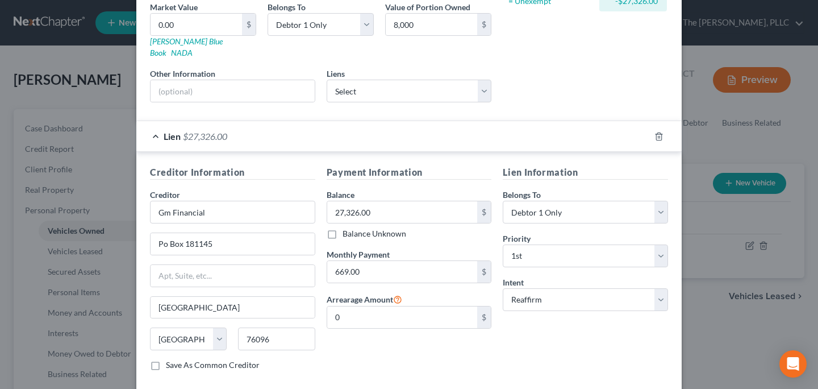
scroll to position [166, 0]
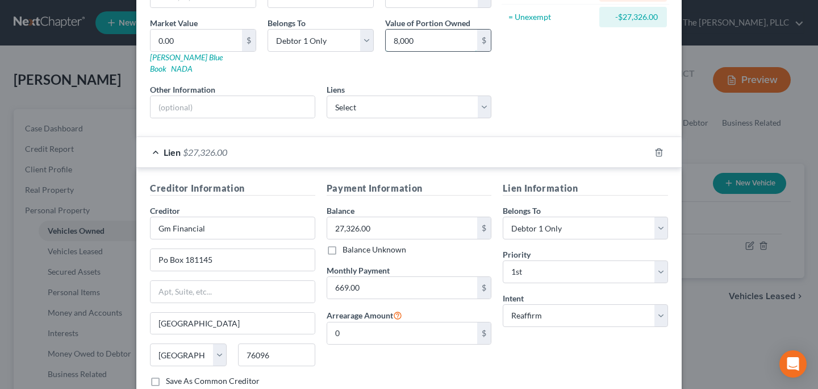
click at [418, 40] on input "8,000" at bounding box center [432, 41] width 92 height 22
type input "10,000"
click at [430, 68] on div "Year Select 2026 2025 2024 2023 2022 2021 2020 2019 2018 2017 2016 2015 2014 20…" at bounding box center [320, 28] width 353 height 197
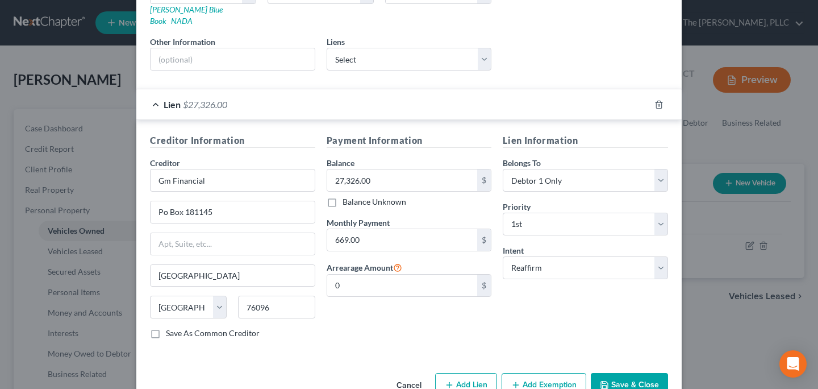
scroll to position [216, 0]
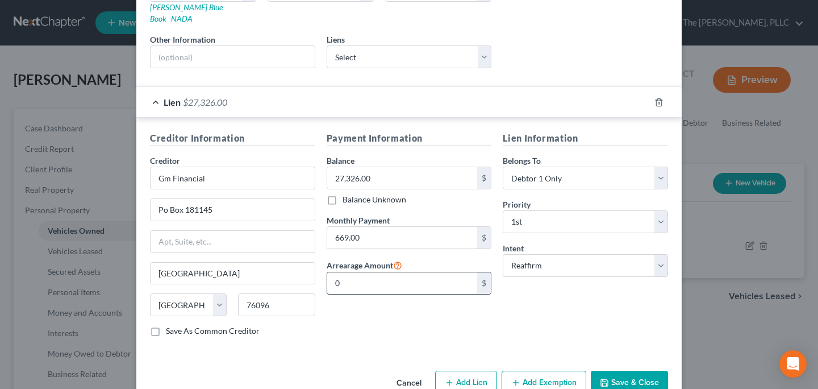
click at [434, 272] on input "0" at bounding box center [402, 283] width 151 height 22
click at [530, 284] on div "Lien Information Belongs To * Select Debtor 1 Only Debtor 2 Only Debtor 1 And D…" at bounding box center [585, 238] width 177 height 214
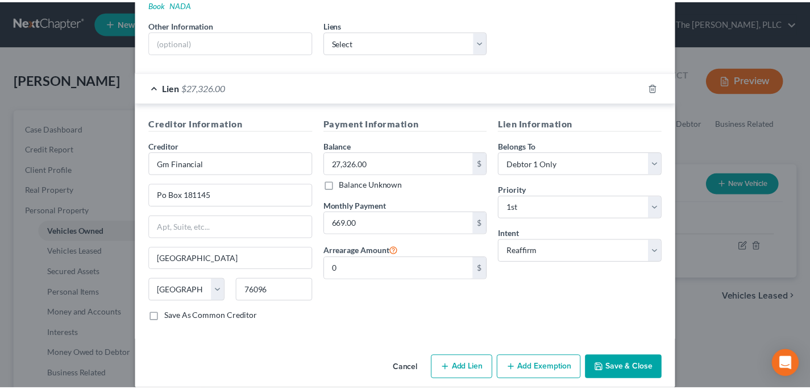
scroll to position [233, 0]
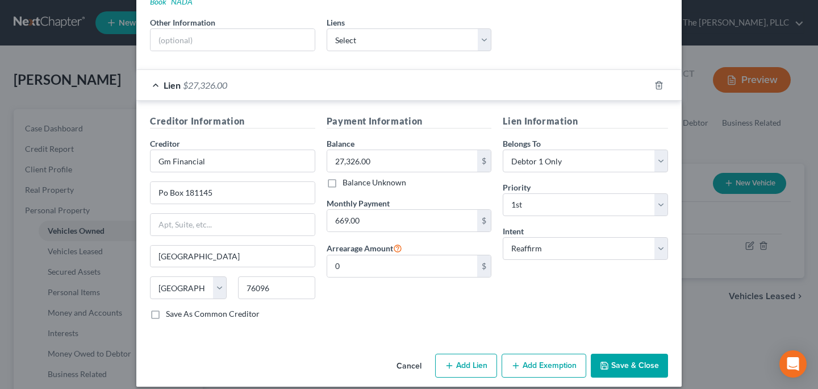
click at [621, 354] on button "Save & Close" at bounding box center [629, 366] width 77 height 24
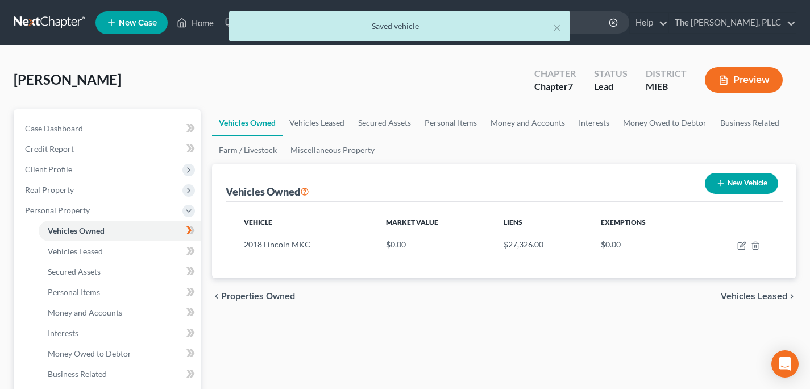
click at [444, 295] on div "chevron_left Properties Owned Vehicles Leased chevron_right" at bounding box center [504, 296] width 584 height 36
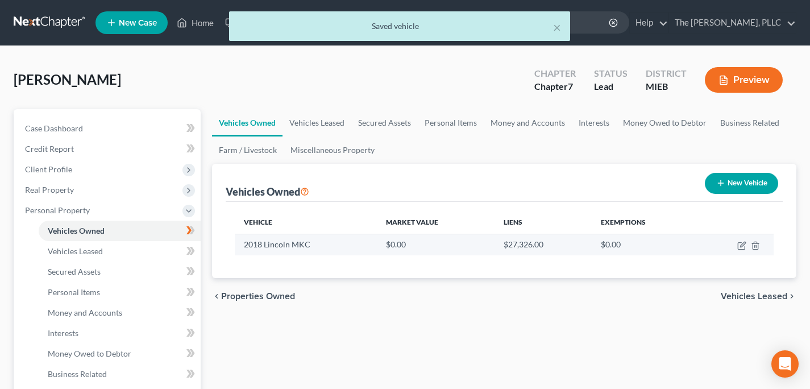
click at [389, 235] on td "$0.00" at bounding box center [436, 245] width 118 height 22
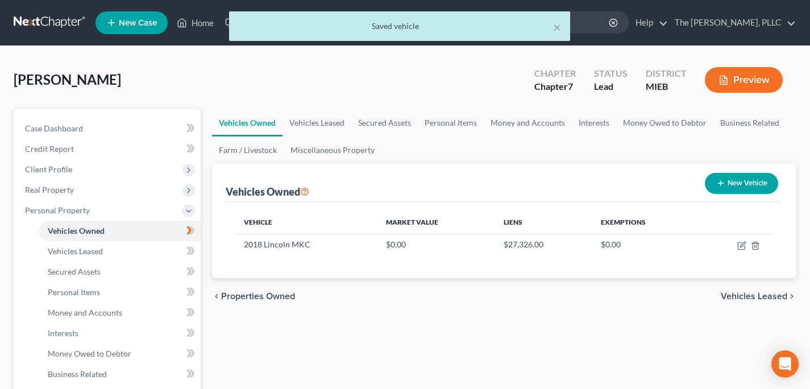
click at [114, 258] on link "Vehicles Leased" at bounding box center [120, 251] width 162 height 20
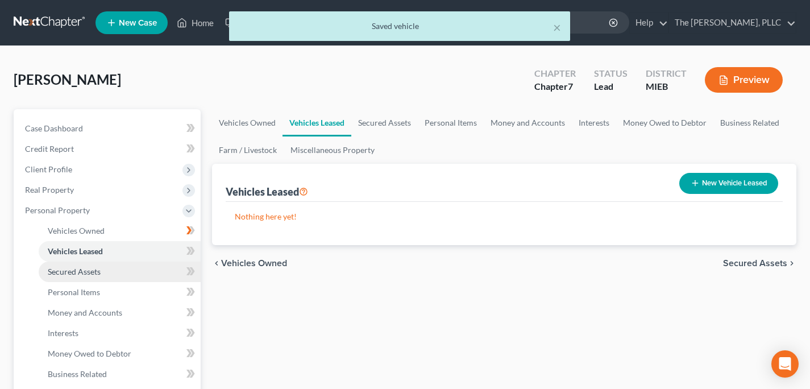
click at [102, 271] on link "Secured Assets" at bounding box center [120, 271] width 162 height 20
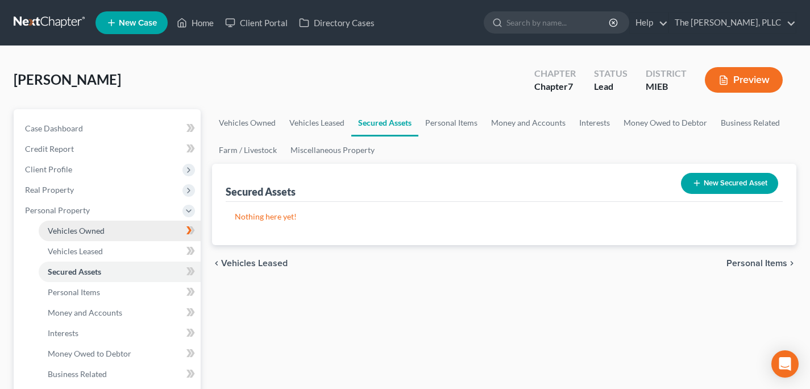
click at [93, 236] on link "Vehicles Owned" at bounding box center [120, 231] width 162 height 20
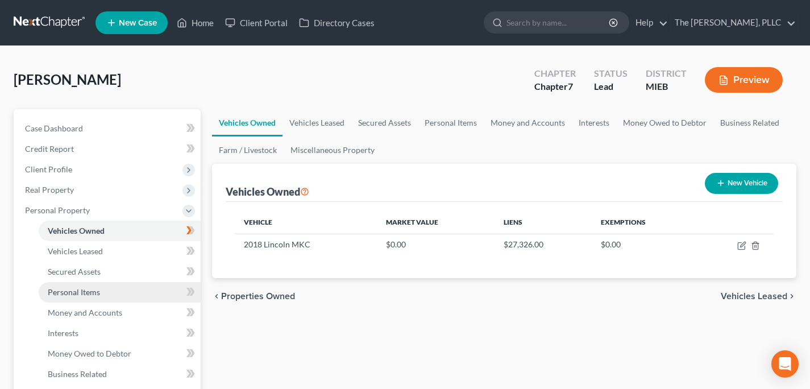
click at [89, 295] on span "Personal Items" at bounding box center [74, 292] width 52 height 10
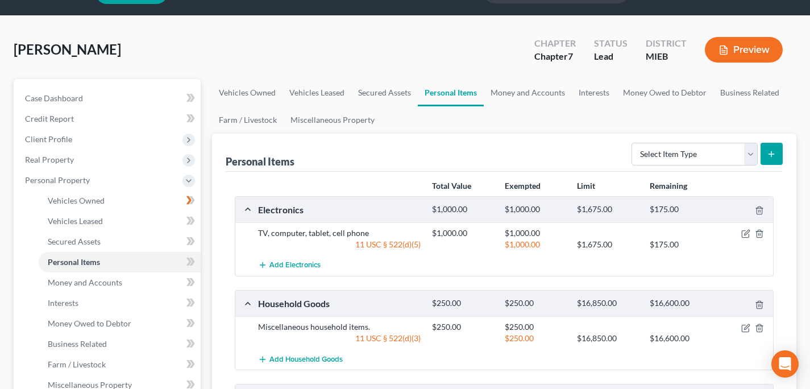
scroll to position [31, 0]
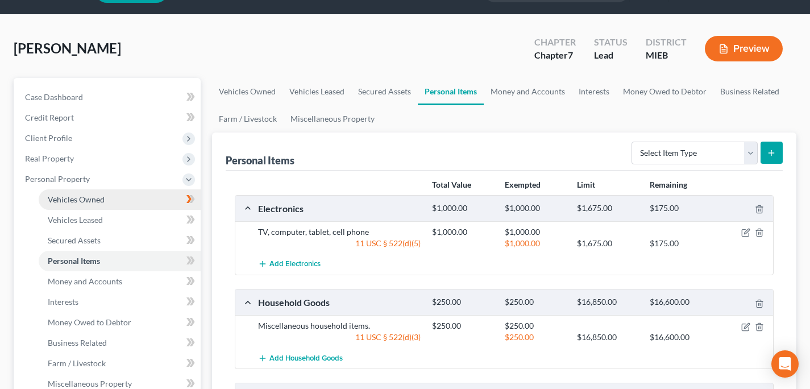
click at [95, 207] on link "Vehicles Owned" at bounding box center [120, 199] width 162 height 20
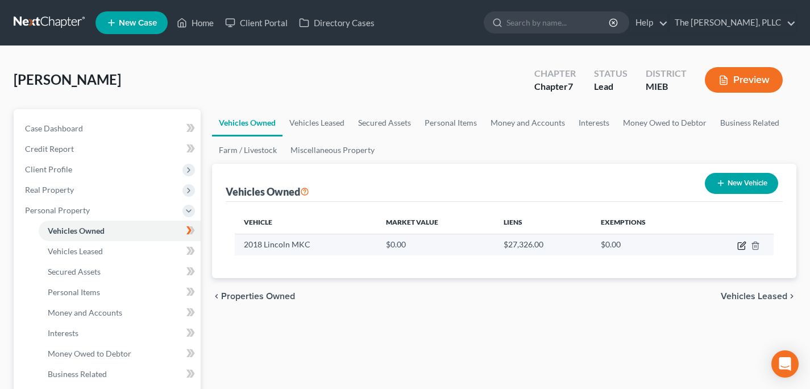
click at [737, 248] on icon "button" at bounding box center [741, 245] width 9 height 9
select select "0"
select select "8"
select select "3"
select select "0"
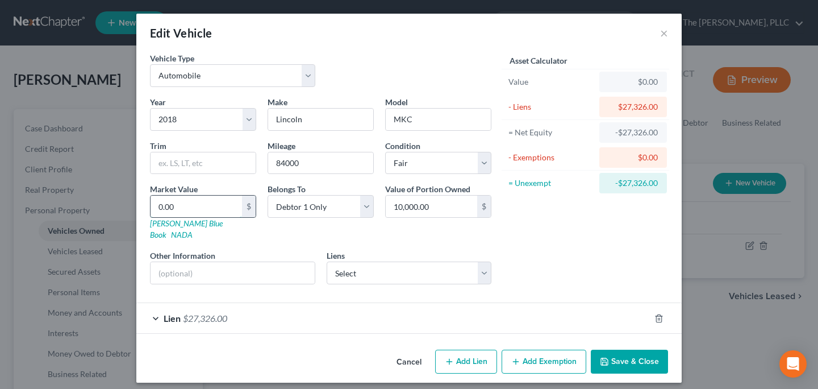
click at [221, 202] on input "0.00" at bounding box center [197, 207] width 92 height 22
type input "1"
type input "1.00"
type input "10"
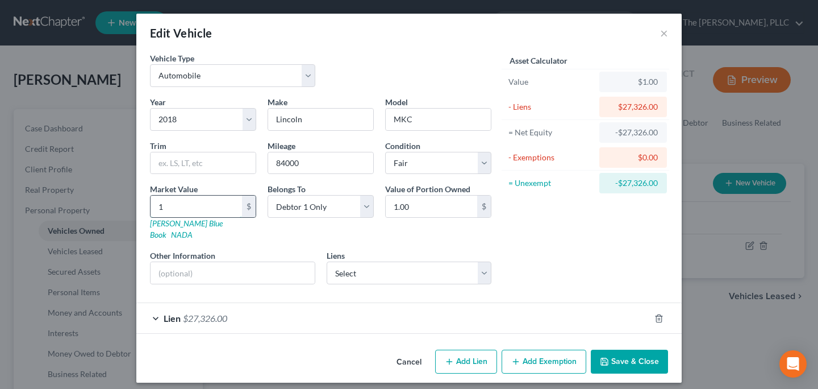
type input "10.00"
type input "100"
type input "100.00"
type input "1000"
type input "1,000.00"
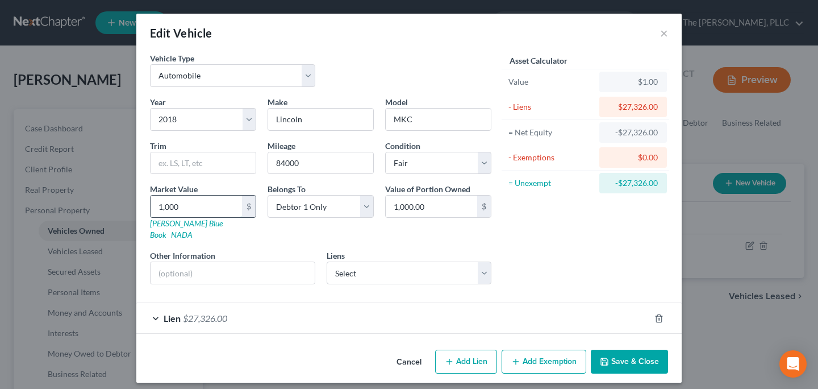
type input "1,0000"
type input "10,000.00"
type input "10,000"
click at [619, 234] on div "Asset Calculator Value $10,000.00 - Liens $27,326.00 = Net Equity -$27,325.00 -…" at bounding box center [585, 172] width 177 height 241
click at [617, 357] on button "Save & Close" at bounding box center [629, 362] width 77 height 24
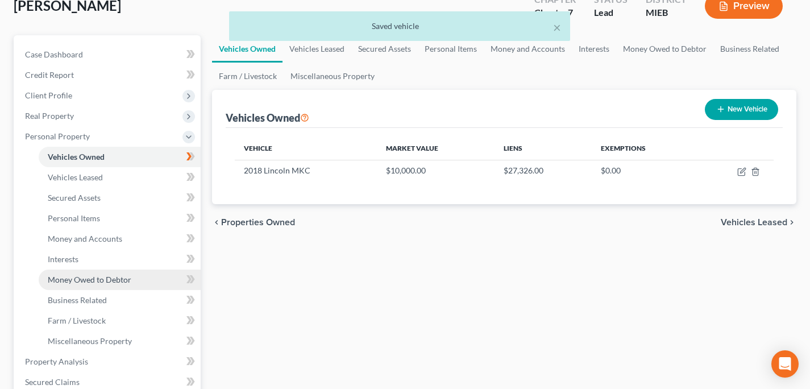
scroll to position [95, 0]
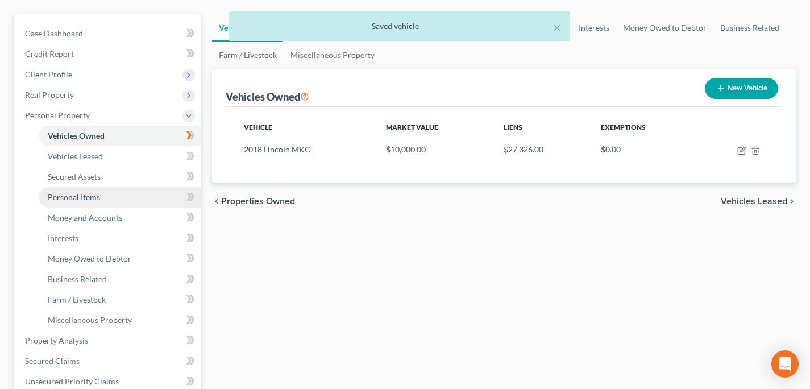
click at [90, 197] on span "Personal Items" at bounding box center [74, 197] width 52 height 10
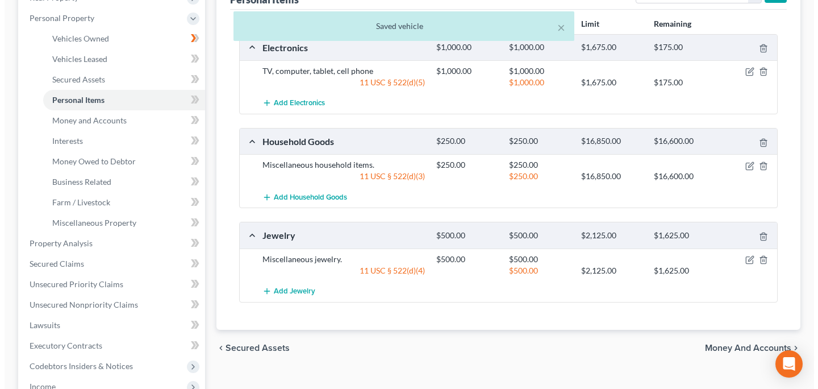
scroll to position [88, 0]
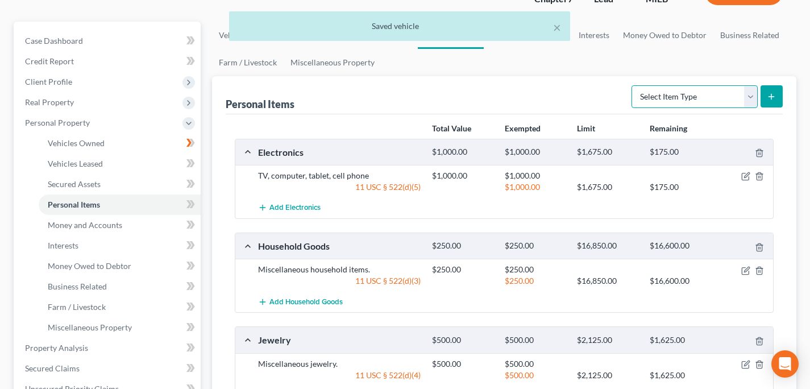
click at [730, 97] on select "Select Item Type Clothing Collectibles Of Value Electronics Firearms Household …" at bounding box center [694, 96] width 126 height 23
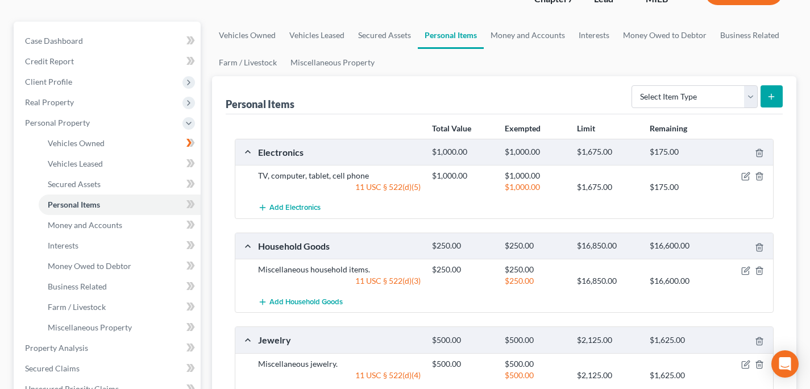
click at [778, 95] on button "submit" at bounding box center [771, 96] width 22 height 22
click at [671, 102] on select "Select Item Type Clothing Collectibles Of Value Electronics Firearms Household …" at bounding box center [694, 96] width 126 height 23
click at [633, 85] on select "Select Item Type Clothing Collectibles Of Value Electronics Firearms Household …" at bounding box center [694, 96] width 126 height 23
click at [668, 93] on select "Select Item Type Clothing Collectibles Of Value Electronics Firearms Household …" at bounding box center [694, 96] width 126 height 23
select select "clothing"
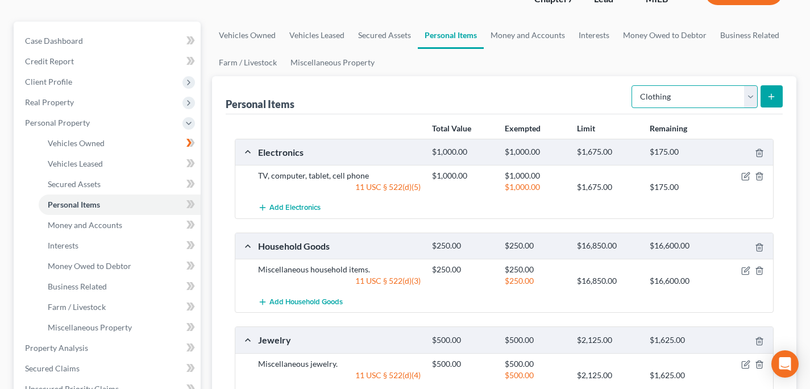
click at [633, 85] on select "Select Item Type Clothing Collectibles Of Value Electronics Firearms Household …" at bounding box center [694, 96] width 126 height 23
click at [779, 96] on button "submit" at bounding box center [771, 96] width 22 height 22
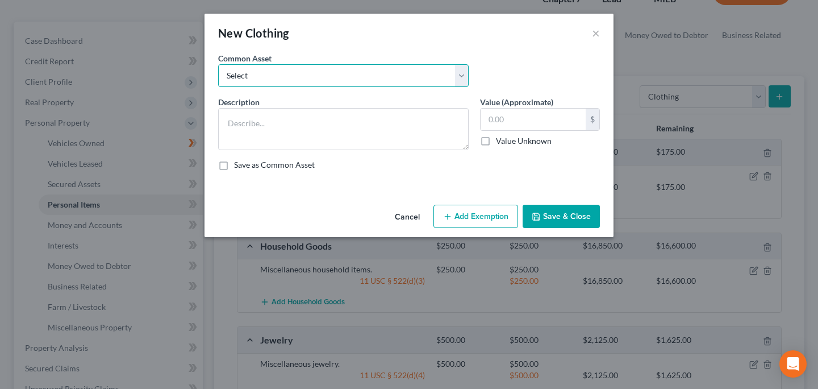
click at [307, 76] on select "Select Miscellaneous clothing." at bounding box center [343, 75] width 251 height 23
select select "0"
click at [218, 64] on select "Select Miscellaneous clothing." at bounding box center [343, 75] width 251 height 23
type textarea "Miscellaneous clothing."
type input "250.00"
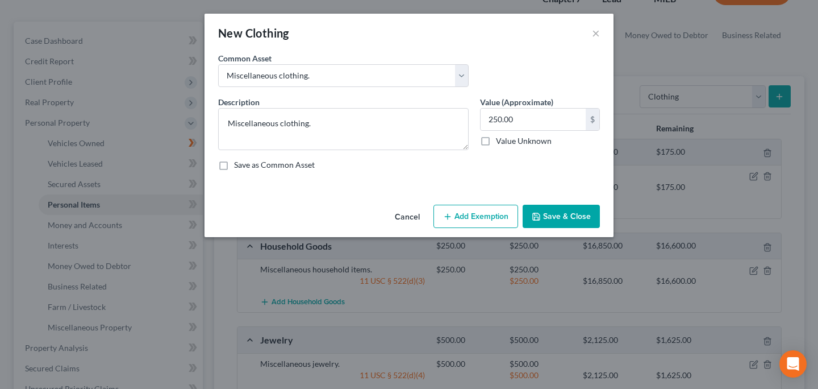
click at [479, 214] on button "Add Exemption" at bounding box center [476, 217] width 85 height 24
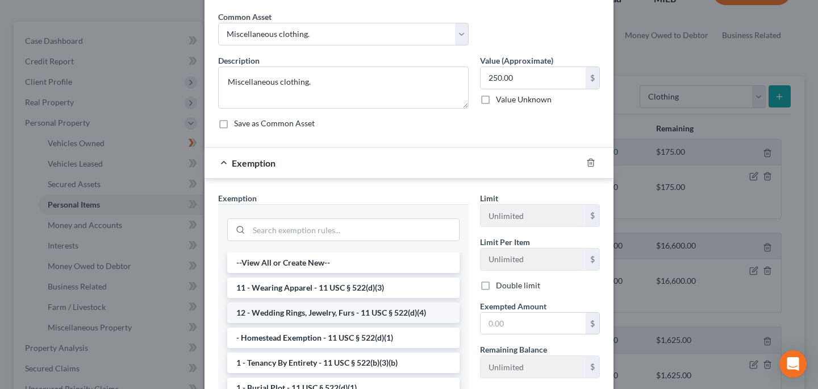
scroll to position [53, 0]
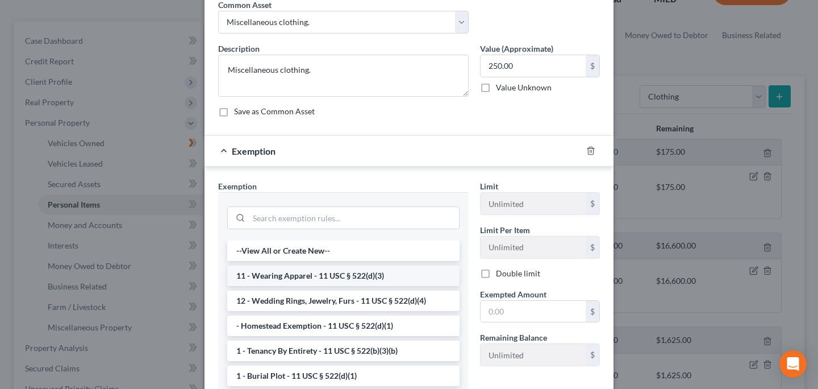
click at [336, 273] on li "11 - Wearing Apparel - 11 USC § 522(d)(3)" at bounding box center [343, 275] width 232 height 20
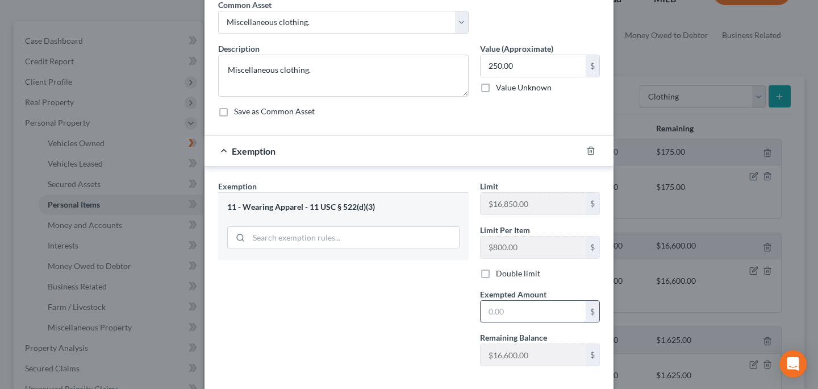
click at [527, 312] on input "text" at bounding box center [533, 312] width 105 height 22
type input "250"
click at [421, 325] on div "Exemption Set must be selected for CA. Exemption * 11 - Wearing Apparel - 11 US…" at bounding box center [344, 277] width 262 height 195
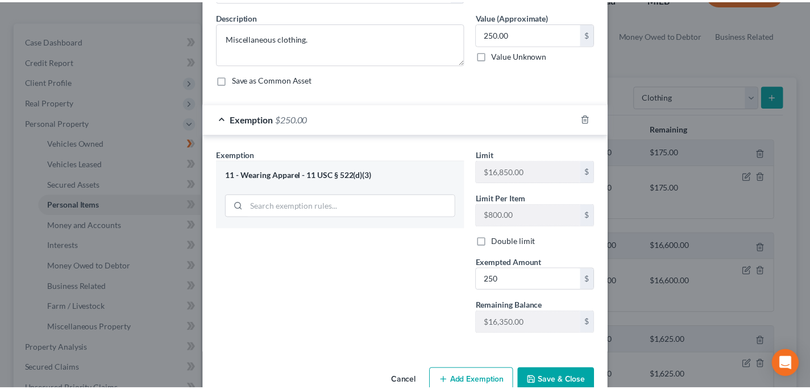
scroll to position [112, 0]
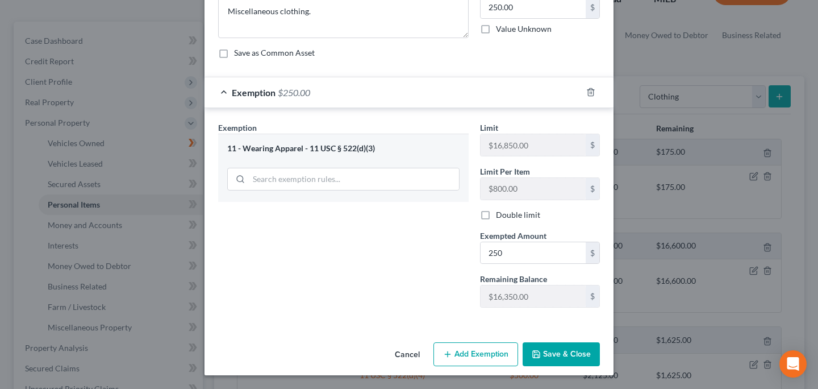
drag, startPoint x: 571, startPoint y: 326, endPoint x: 571, endPoint y: 354, distance: 27.3
click at [573, 341] on div "New Clothing × An exemption set must first be selected from the Filing Informat…" at bounding box center [409, 138] width 409 height 473
click at [571, 354] on button "Save & Close" at bounding box center [561, 354] width 77 height 24
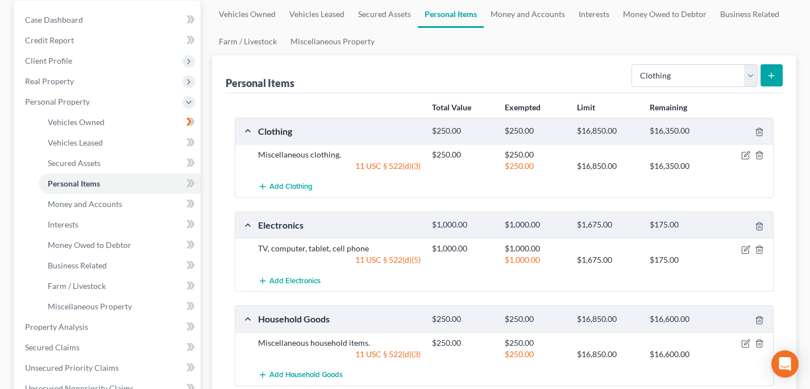
scroll to position [149, 0]
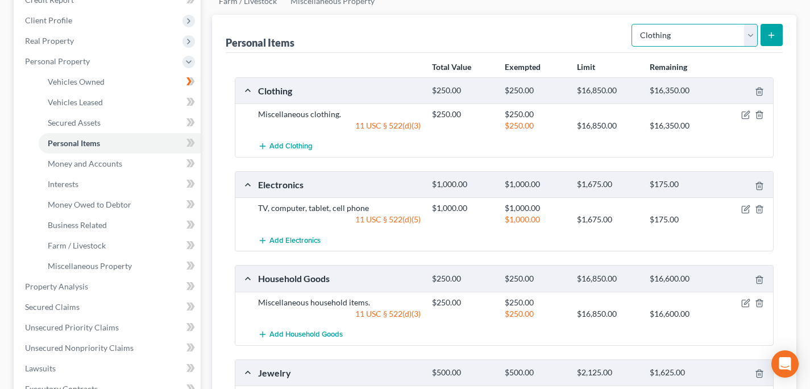
click at [665, 40] on select "Select Item Type Clothing Collectibles Of Value Electronics Firearms Household …" at bounding box center [694, 35] width 126 height 23
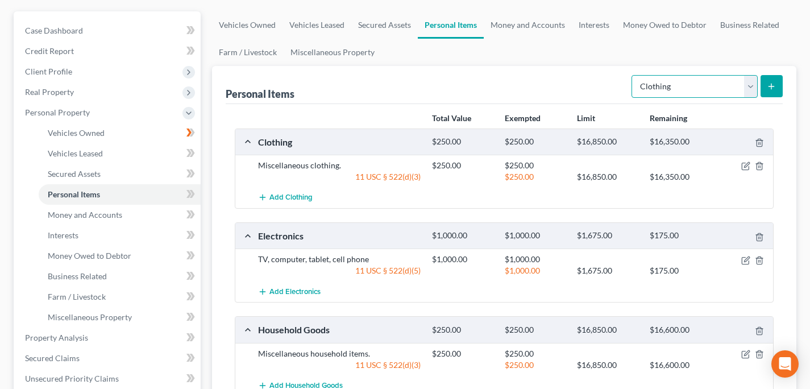
scroll to position [0, 0]
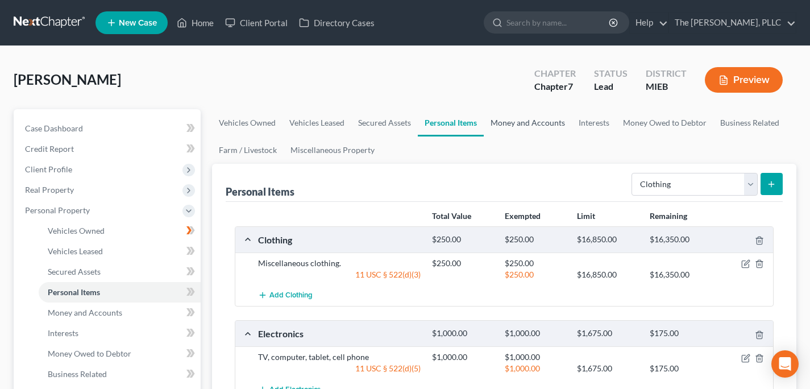
click at [542, 125] on link "Money and Accounts" at bounding box center [528, 122] width 88 height 27
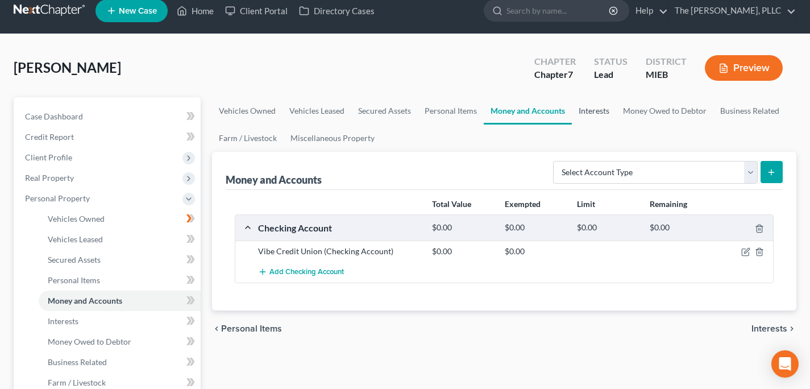
scroll to position [13, 0]
click at [584, 120] on link "Interests" at bounding box center [594, 110] width 44 height 27
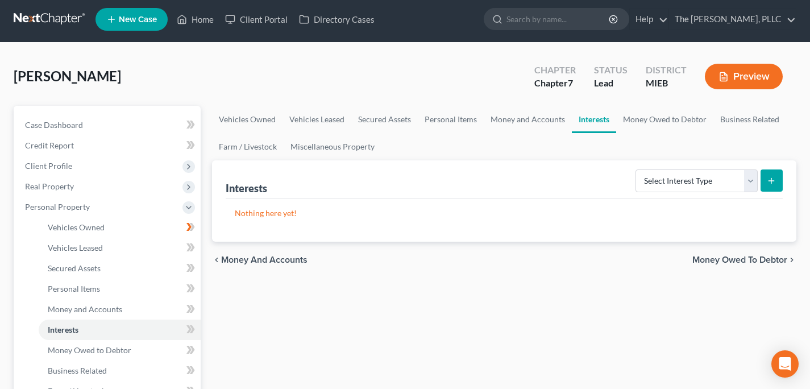
scroll to position [10, 0]
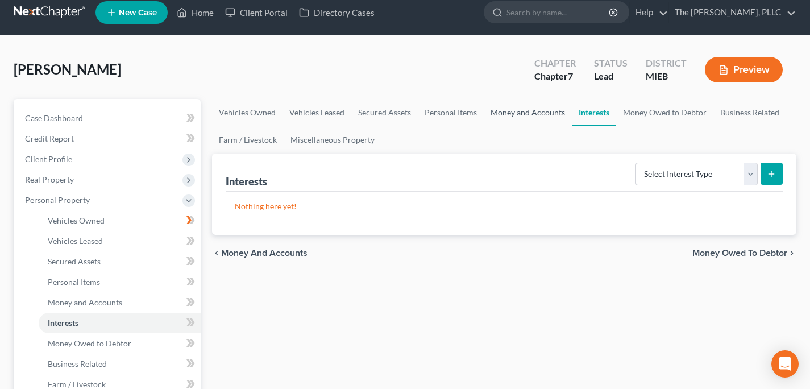
click at [515, 113] on link "Money and Accounts" at bounding box center [528, 112] width 88 height 27
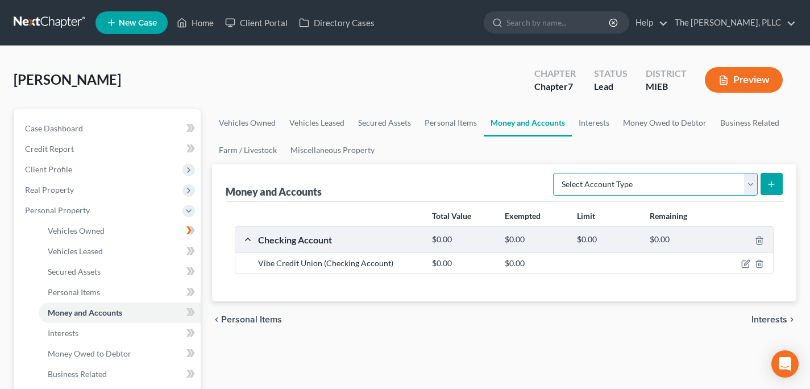
click at [621, 190] on select "Select Account Type Brokerage Cash on Hand Certificates of Deposit Checking Acc…" at bounding box center [655, 184] width 205 height 23
select select "security_deposits"
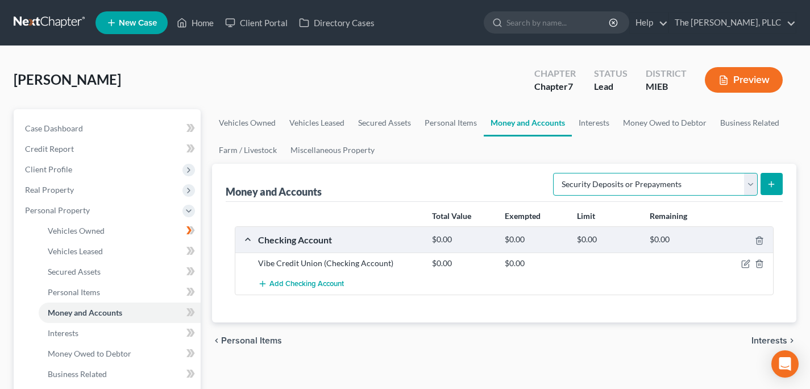
click at [555, 173] on select "Select Account Type Brokerage Cash on Hand Certificates of Deposit Checking Acc…" at bounding box center [655, 184] width 205 height 23
click at [760, 179] on button "submit" at bounding box center [771, 184] width 22 height 22
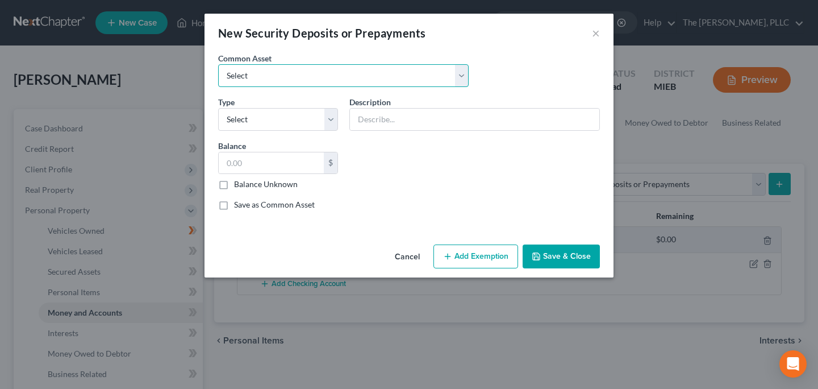
click at [291, 80] on select "Select Rental Unit Rental Unit" at bounding box center [343, 75] width 251 height 23
click at [218, 64] on select "Select Rental Unit Rental Unit" at bounding box center [343, 75] width 251 height 23
click at [291, 80] on select "Select Rental Unit Rental Unit" at bounding box center [343, 75] width 251 height 23
select select "0"
click at [218, 64] on select "Select Rental Unit Rental Unit" at bounding box center [343, 75] width 251 height 23
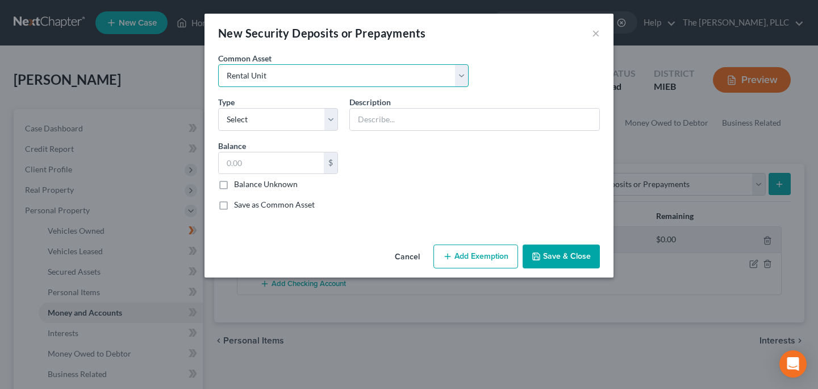
type input "Rental Unit"
type input "900.00"
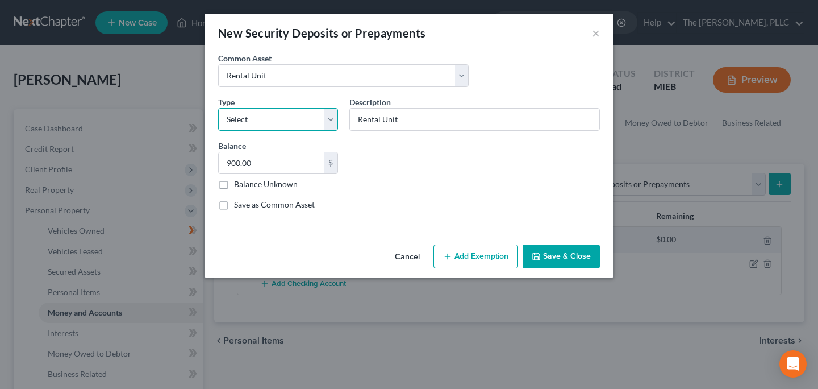
click at [260, 119] on select "Select Electric Gas Heating Oil Security Deposit On Rental Unit Prepaid Rent Te…" at bounding box center [278, 119] width 120 height 23
select select "3"
click at [218, 108] on select "Select Electric Gas Heating Oil Security Deposit On Rental Unit Prepaid Rent Te…" at bounding box center [278, 119] width 120 height 23
click at [284, 165] on input "900.00" at bounding box center [271, 163] width 105 height 22
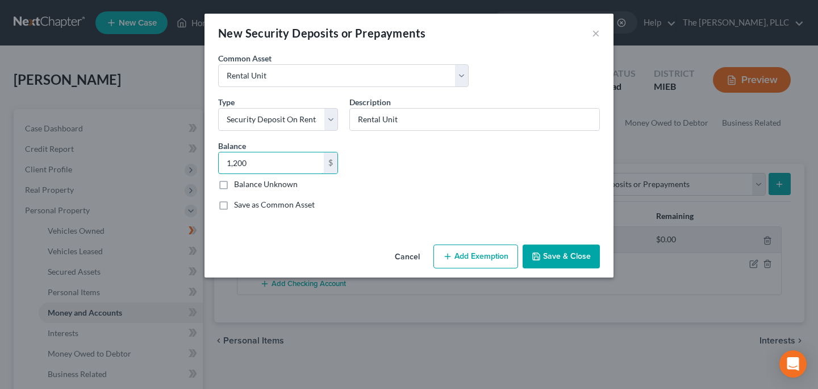
type input "1,200"
click at [494, 256] on button "Add Exemption" at bounding box center [476, 256] width 85 height 24
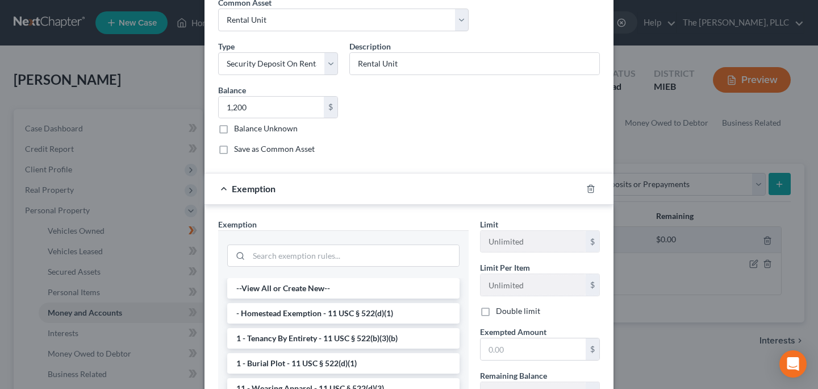
scroll to position [57, 0]
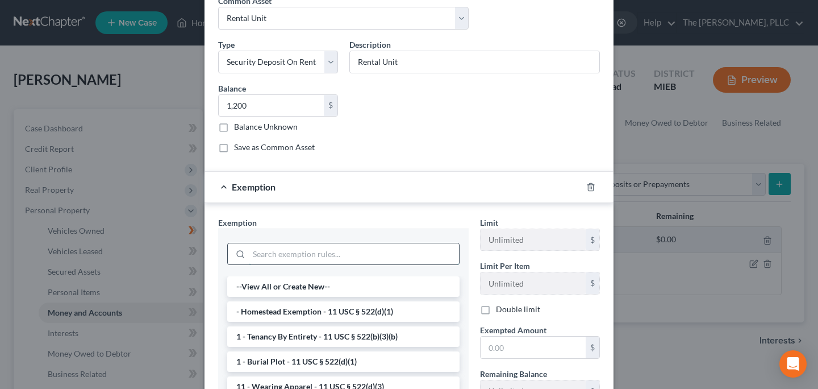
click at [342, 252] on input "search" at bounding box center [354, 254] width 210 height 22
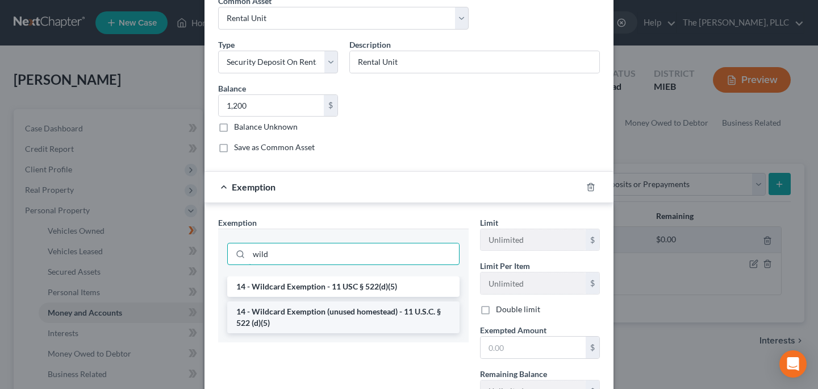
type input "wild"
click at [315, 321] on li "14 - Wildcard Exemption (unused homestead) - 11 U.S.C. § 522 (d)(5)" at bounding box center [343, 317] width 232 height 32
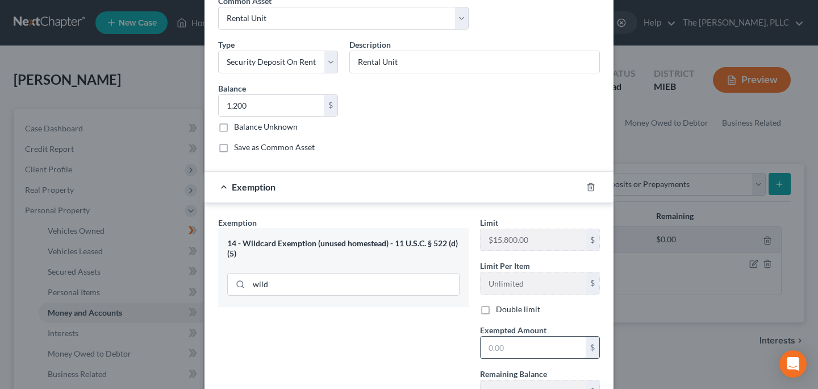
click at [489, 347] on input "text" at bounding box center [533, 347] width 105 height 22
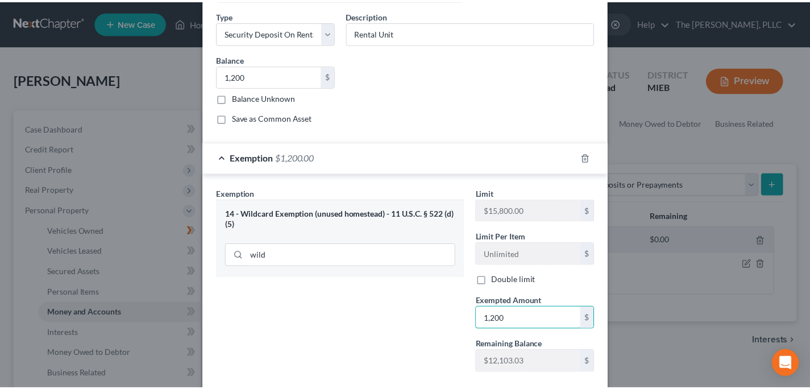
scroll to position [152, 0]
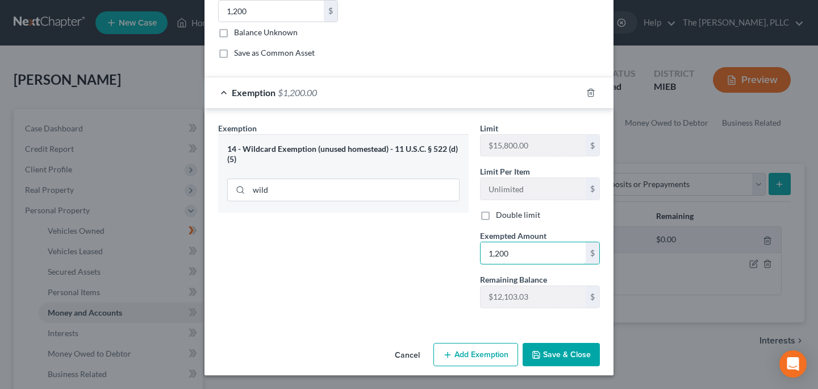
type input "1,200"
click at [567, 357] on button "Save & Close" at bounding box center [561, 355] width 77 height 24
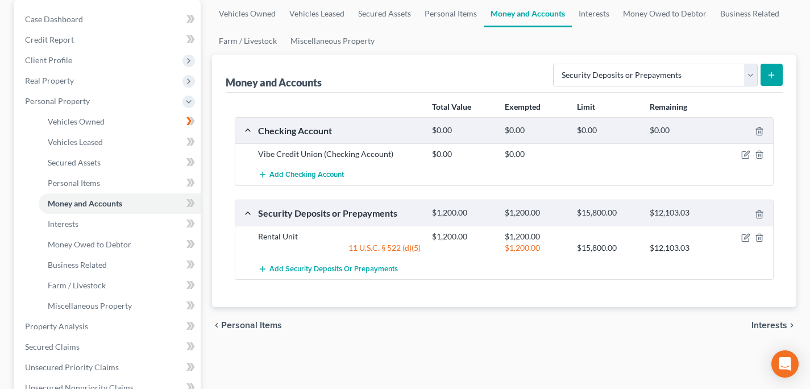
scroll to position [110, 0]
click at [592, 81] on select "Select Account Type Brokerage Cash on Hand Certificates of Deposit Checking Acc…" at bounding box center [655, 74] width 205 height 23
select select "other"
click at [555, 63] on select "Select Account Type Brokerage Cash on Hand Certificates of Deposit Checking Acc…" at bounding box center [655, 74] width 205 height 23
click at [760, 72] on form "Select Account Type Brokerage Cash on Hand Certificates of Deposit Checking Acc…" at bounding box center [668, 74] width 230 height 23
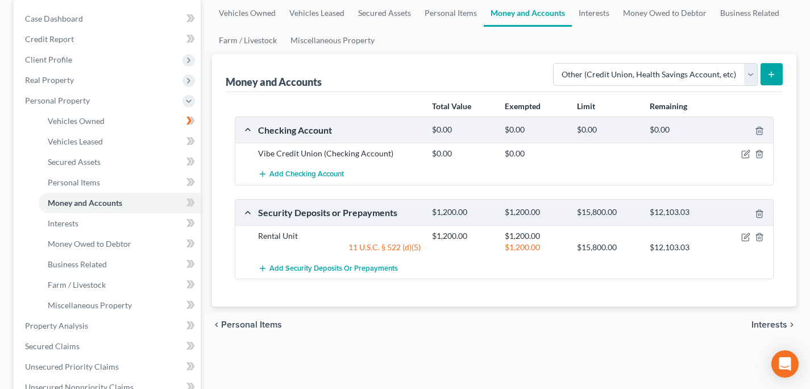
click at [766, 78] on button "submit" at bounding box center [771, 74] width 22 height 22
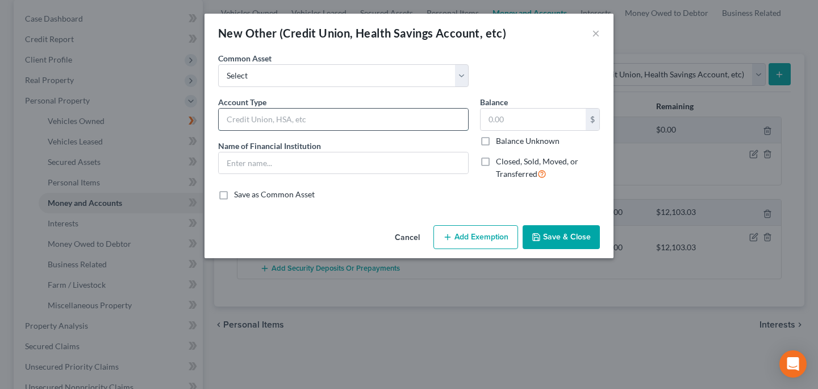
click at [307, 121] on input "text" at bounding box center [344, 120] width 250 height 22
click at [273, 116] on input "text" at bounding box center [344, 120] width 250 height 22
type input "X"
type input "Cash App"
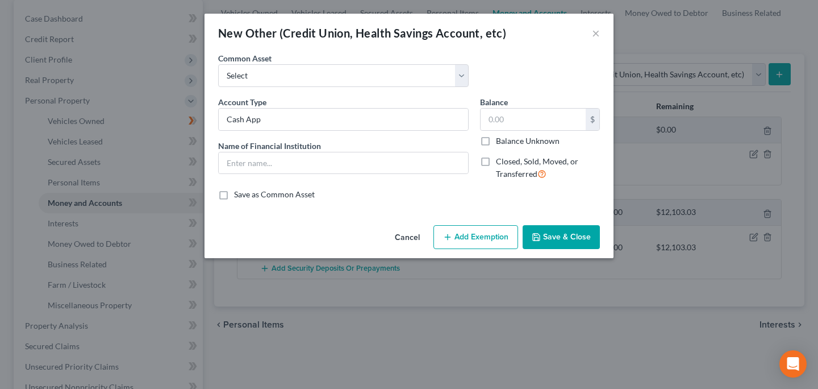
click at [513, 144] on label "Balance Unknown" at bounding box center [528, 140] width 64 height 11
click at [508, 143] on input "Balance Unknown" at bounding box center [504, 138] width 7 height 7
checkbox input "true"
type input "0.00"
click at [325, 170] on input "text" at bounding box center [344, 163] width 250 height 22
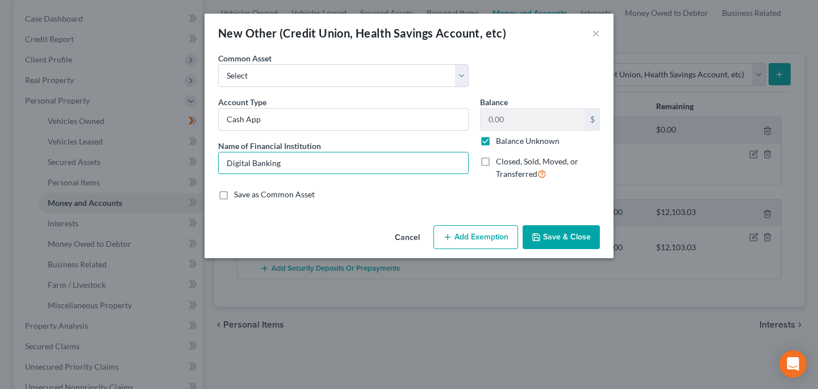
type input "Digital Banking"
click at [468, 235] on button "Add Exemption" at bounding box center [476, 237] width 85 height 24
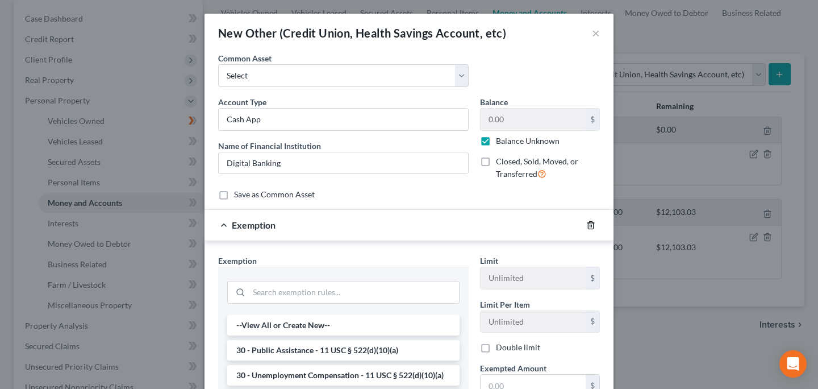
click at [589, 227] on icon "button" at bounding box center [590, 224] width 5 height 7
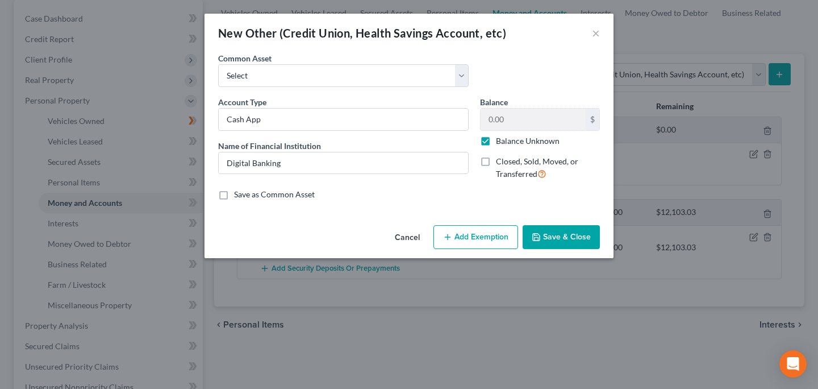
click at [589, 235] on button "Save & Close" at bounding box center [561, 237] width 77 height 24
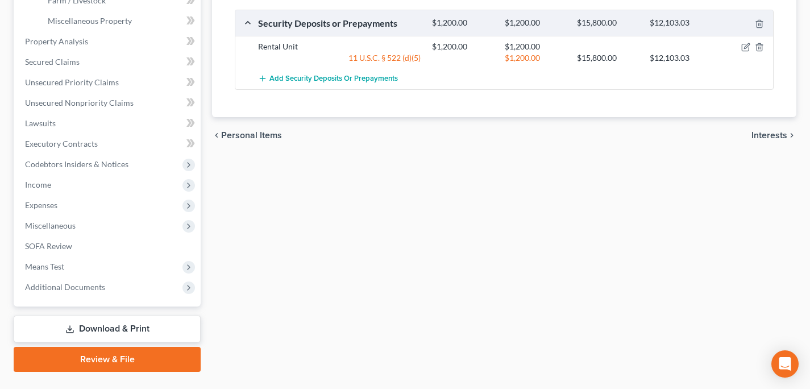
scroll to position [420, 0]
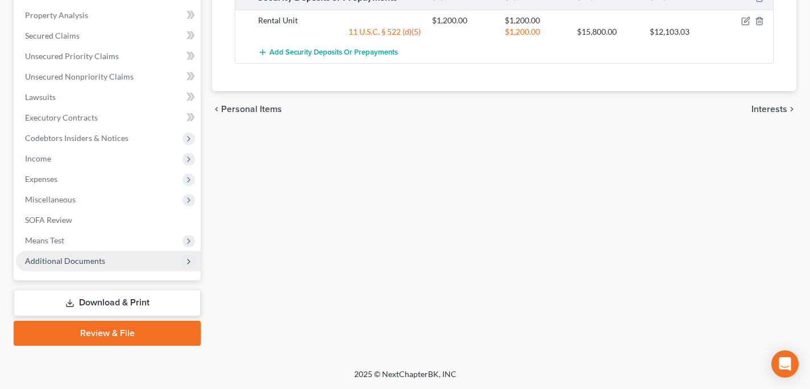
click at [155, 253] on span "Additional Documents" at bounding box center [108, 261] width 185 height 20
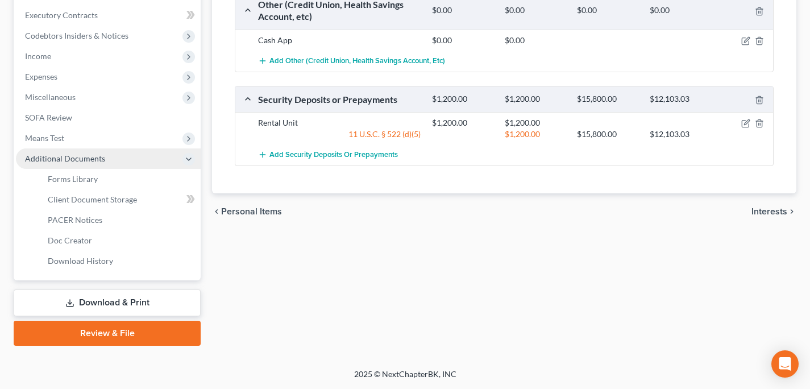
scroll to position [318, 0]
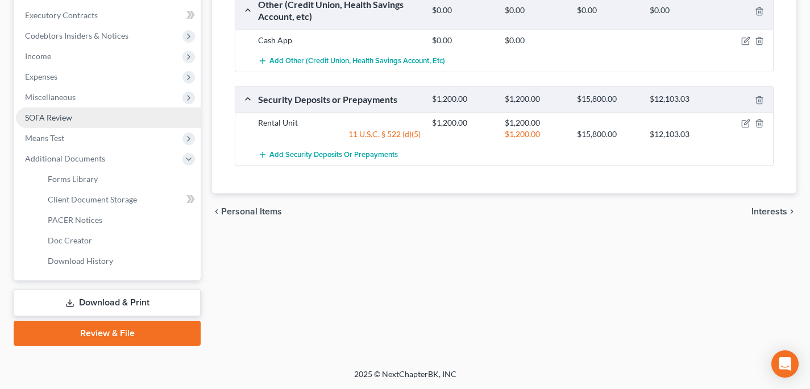
click at [110, 126] on link "SOFA Review" at bounding box center [108, 117] width 185 height 20
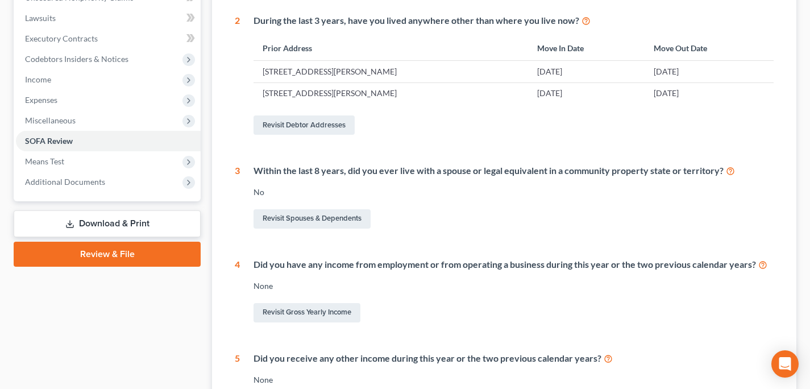
scroll to position [355, 0]
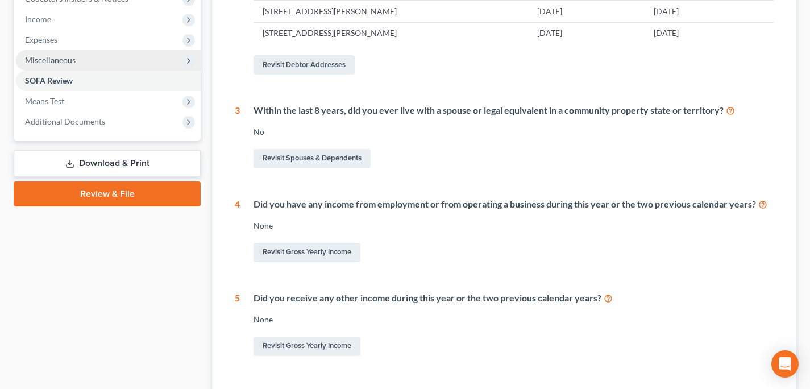
click at [82, 59] on span "Miscellaneous" at bounding box center [108, 60] width 185 height 20
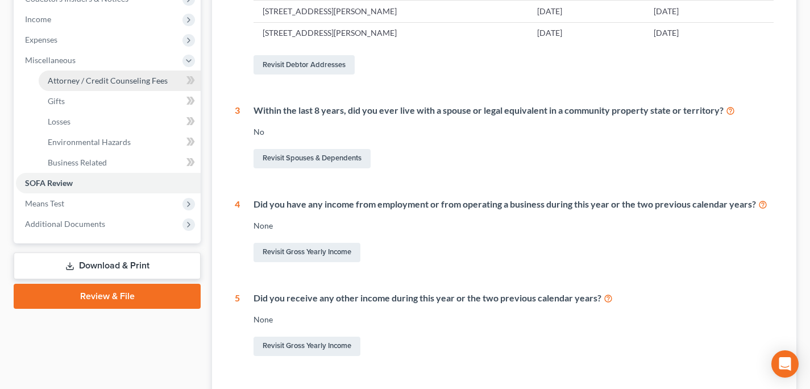
click at [110, 84] on span "Attorney / Credit Counseling Fees" at bounding box center [108, 81] width 120 height 10
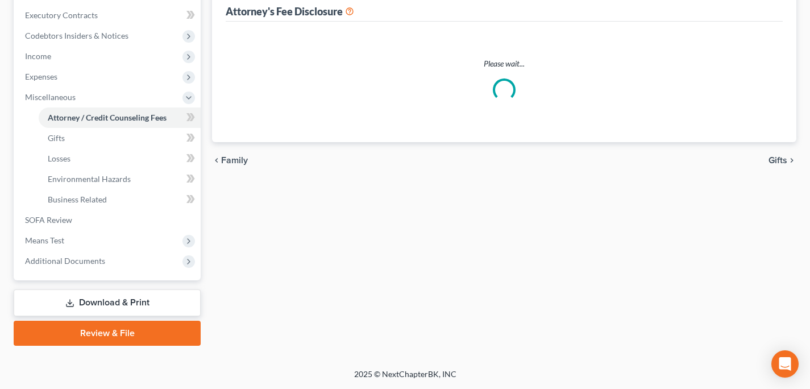
select select "0"
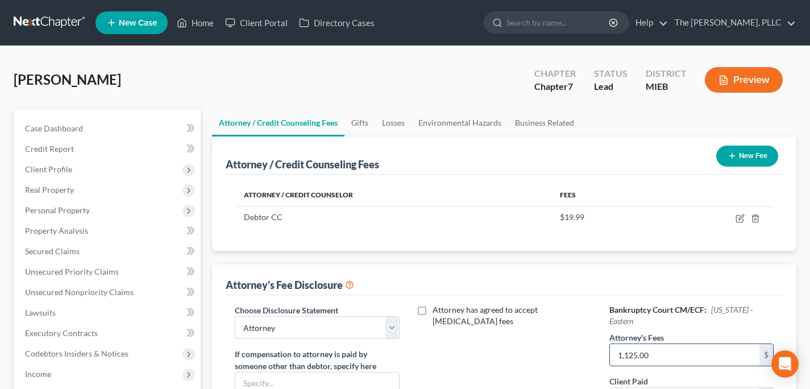
click at [658, 344] on input "1,125.00" at bounding box center [684, 355] width 149 height 22
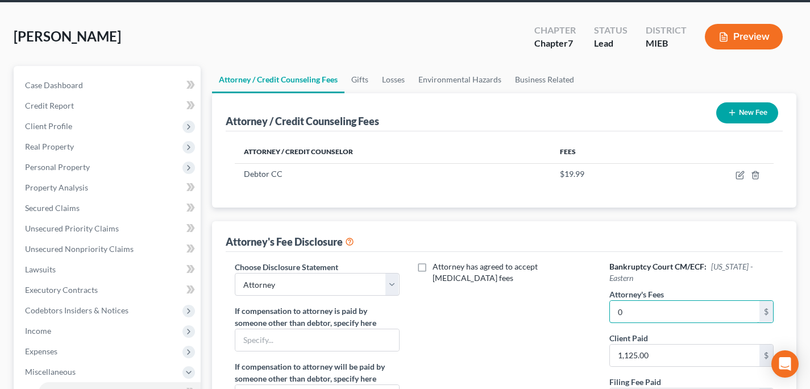
type input "0"
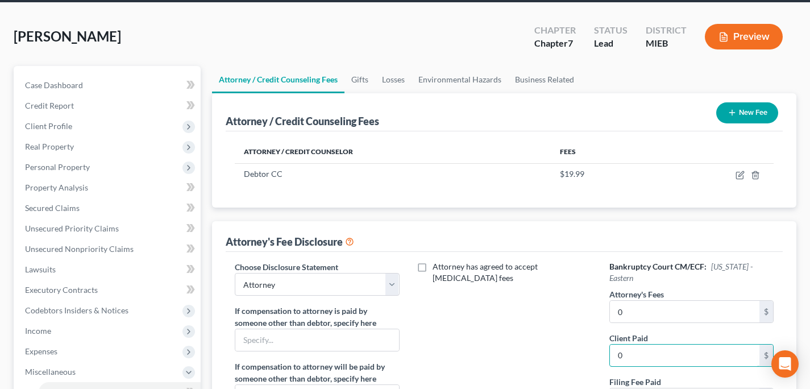
type input "0"
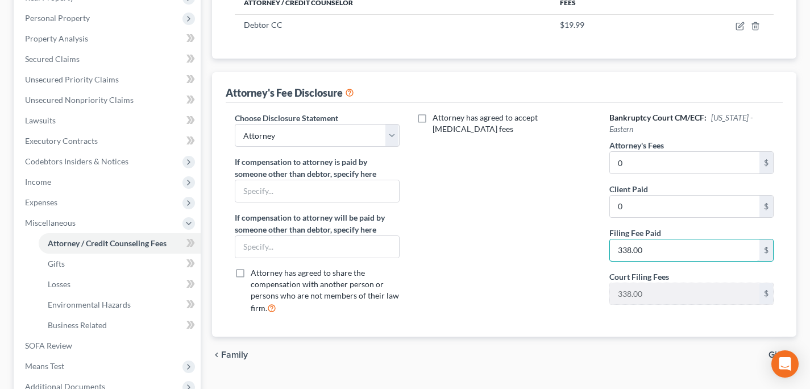
scroll to position [207, 0]
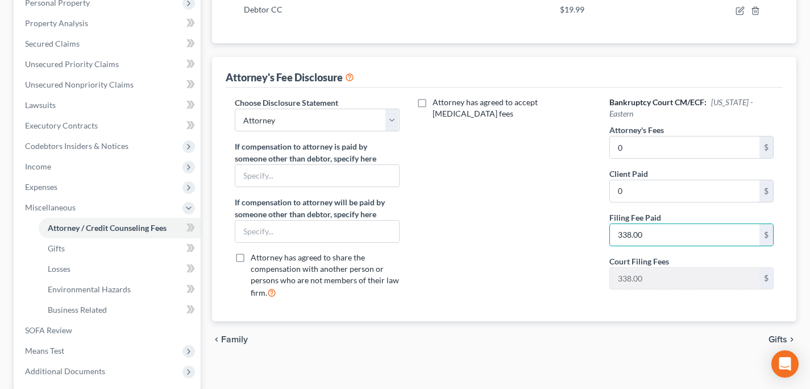
drag, startPoint x: 786, startPoint y: 338, endPoint x: 721, endPoint y: 317, distance: 68.3
click at [787, 338] on button "Gifts chevron_right" at bounding box center [782, 339] width 28 height 9
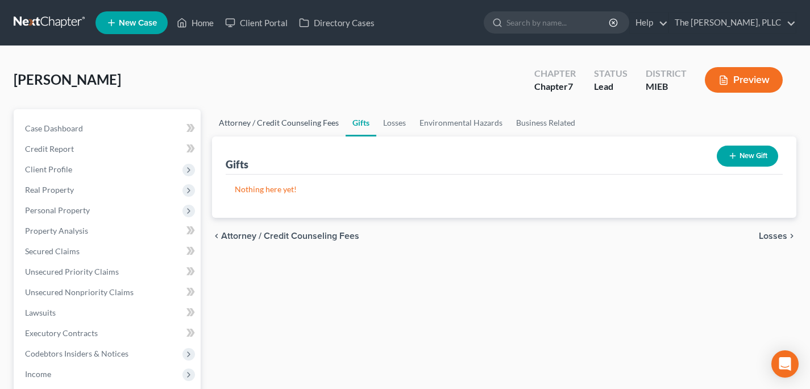
click at [263, 123] on link "Attorney / Credit Counseling Fees" at bounding box center [279, 122] width 134 height 27
select select "0"
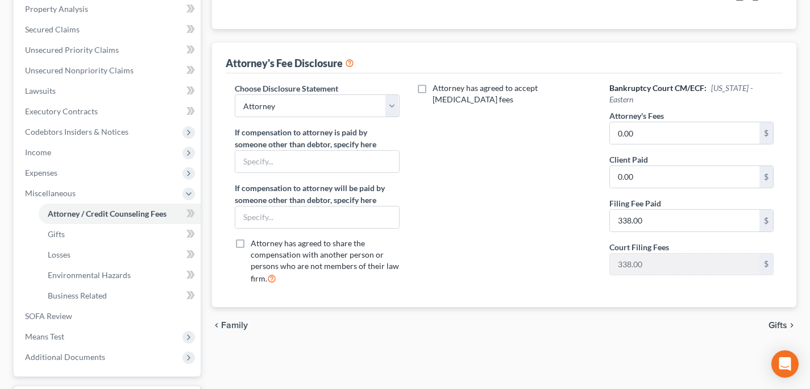
scroll to position [282, 0]
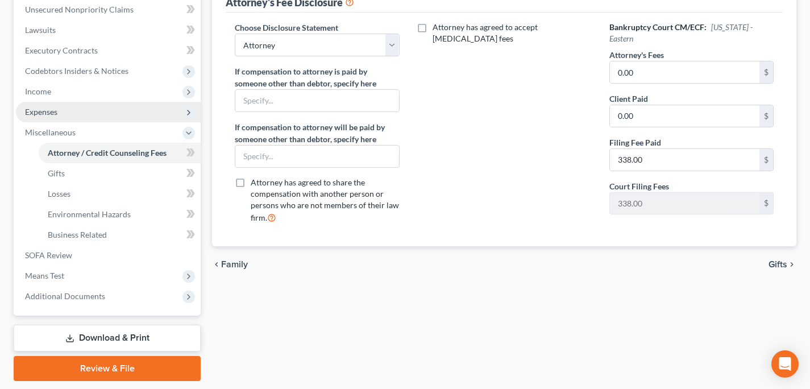
click at [60, 110] on span "Expenses" at bounding box center [108, 112] width 185 height 20
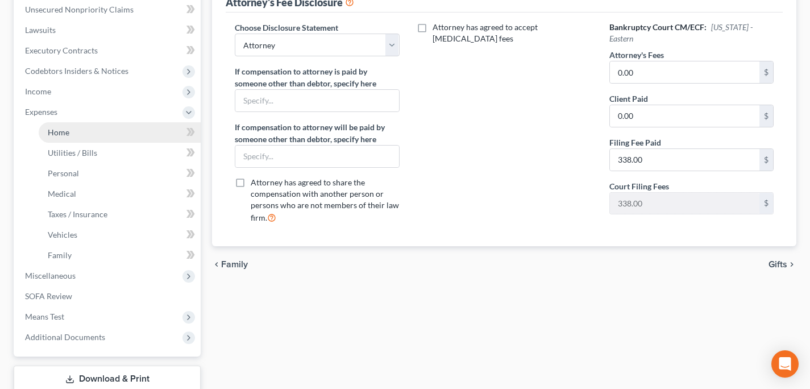
click at [90, 138] on link "Home" at bounding box center [120, 132] width 162 height 20
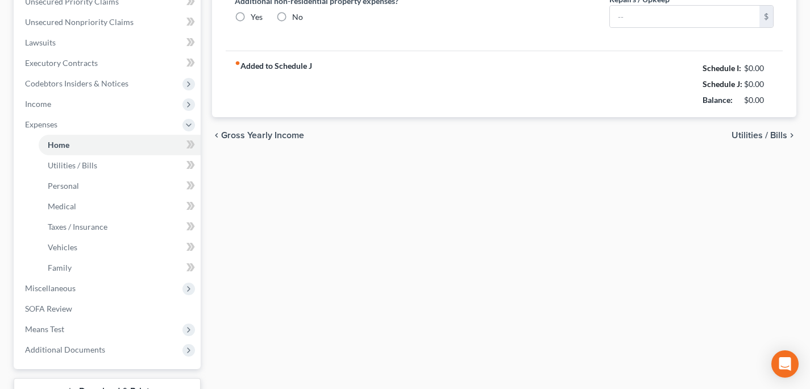
type input "1,200.00"
type input "0.00"
radio input "true"
type input "0.00"
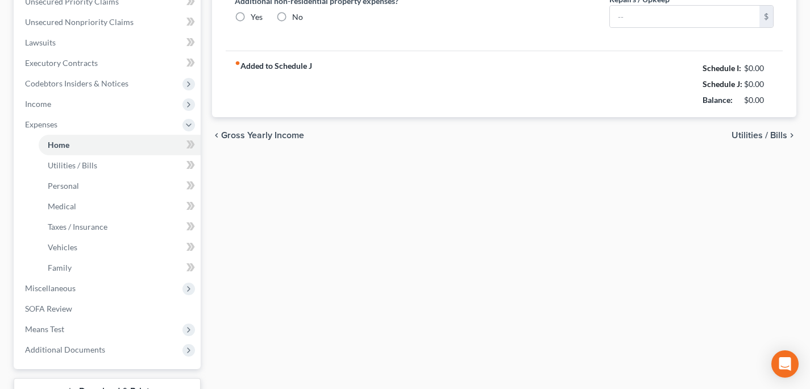
type input "0.00"
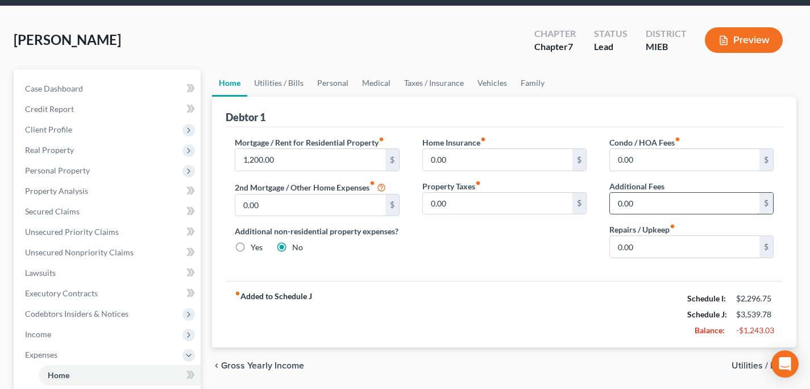
scroll to position [41, 0]
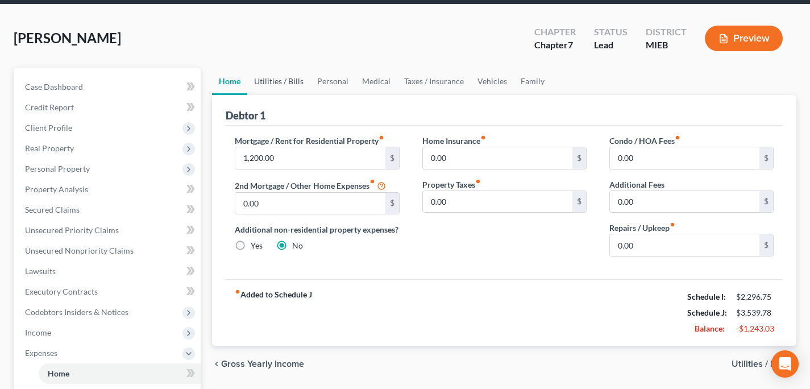
click at [271, 83] on link "Utilities / Bills" at bounding box center [278, 81] width 63 height 27
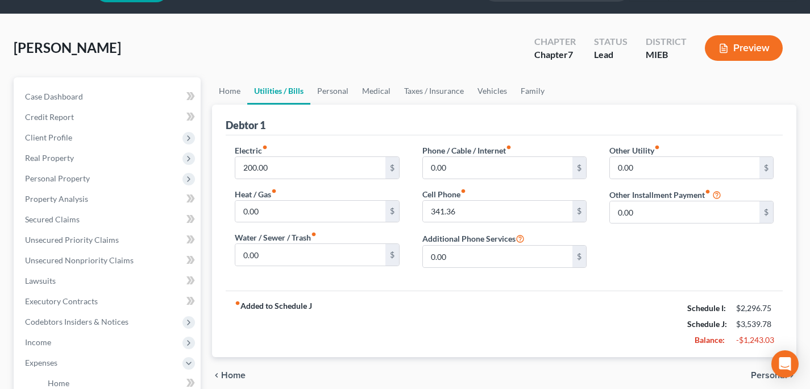
scroll to position [48, 0]
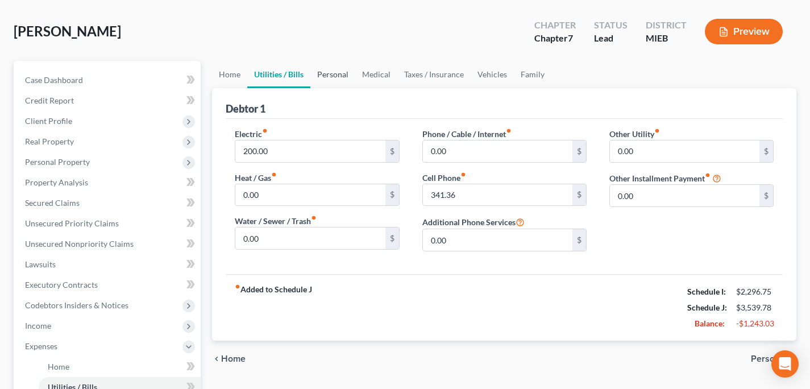
click at [326, 81] on link "Personal" at bounding box center [332, 74] width 45 height 27
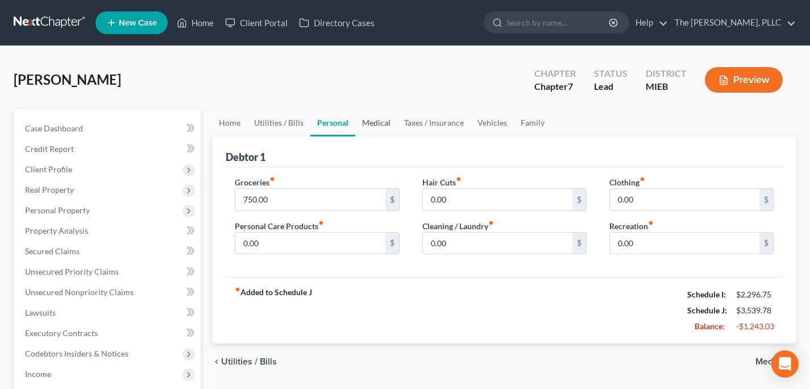
click at [380, 123] on link "Medical" at bounding box center [376, 122] width 42 height 27
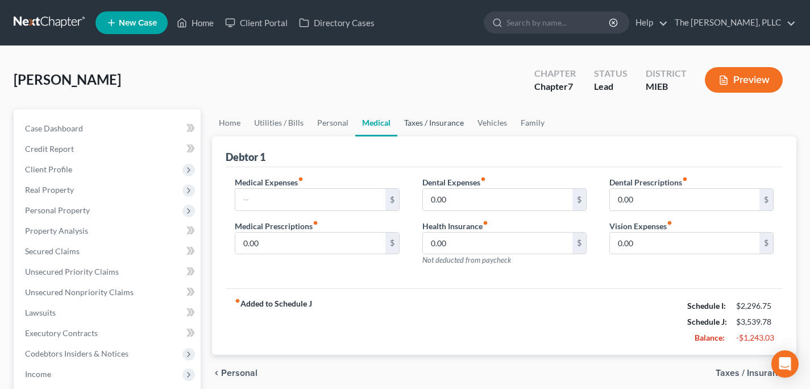
click at [420, 123] on link "Taxes / Insurance" at bounding box center [433, 122] width 73 height 27
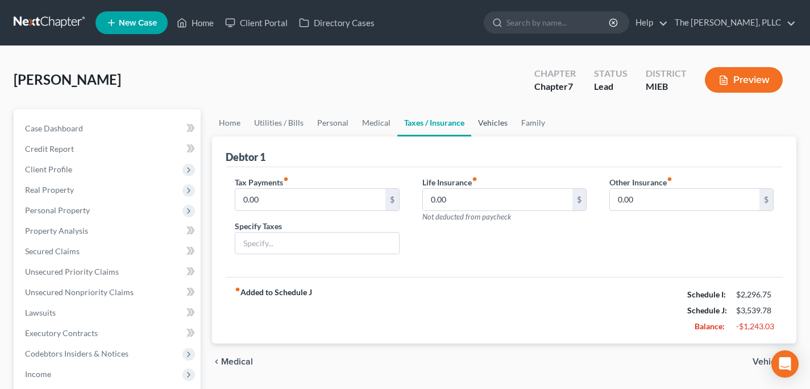
click at [473, 122] on link "Vehicles" at bounding box center [492, 122] width 43 height 27
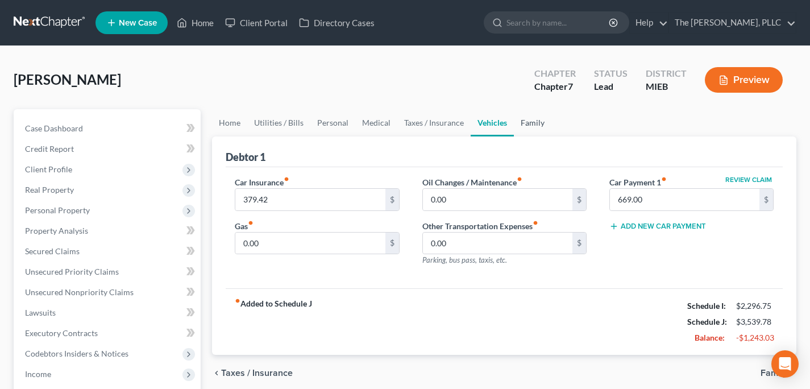
click at [531, 121] on link "Family" at bounding box center [533, 122] width 38 height 27
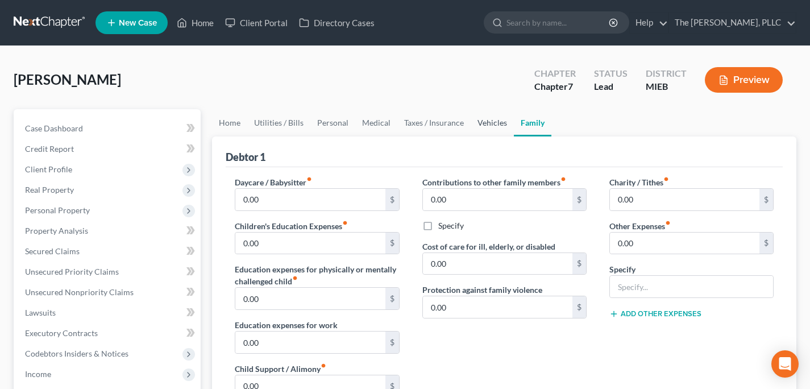
click at [487, 123] on link "Vehicles" at bounding box center [492, 122] width 43 height 27
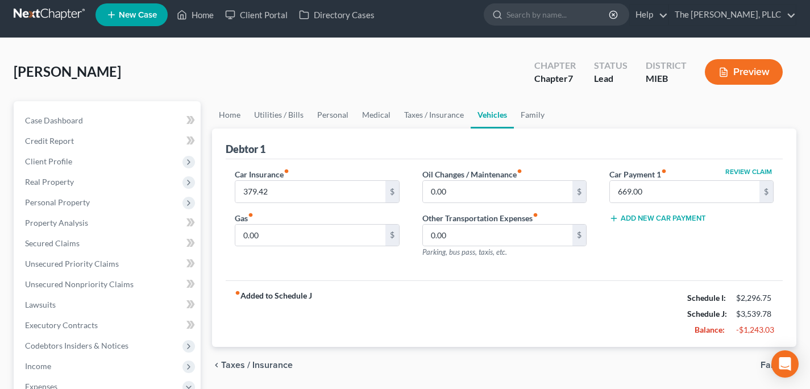
scroll to position [10, 0]
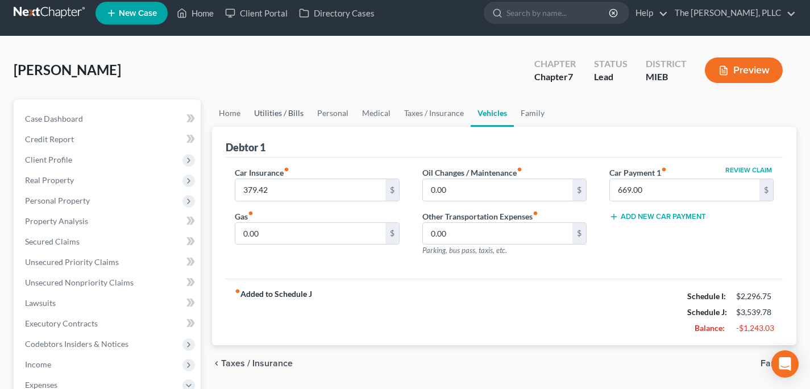
click at [258, 123] on link "Utilities / Bills" at bounding box center [278, 112] width 63 height 27
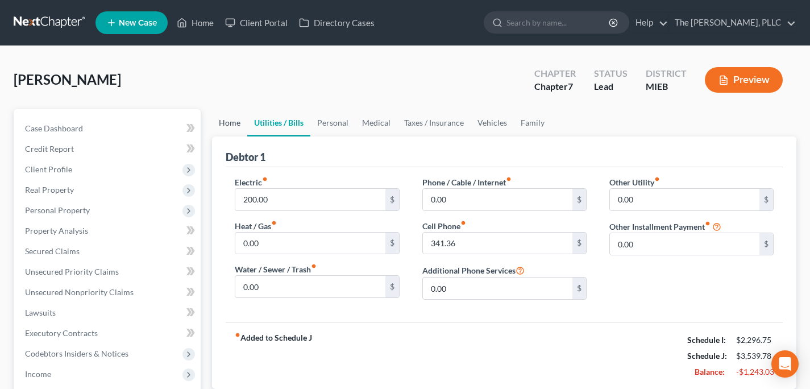
click at [227, 117] on link "Home" at bounding box center [229, 122] width 35 height 27
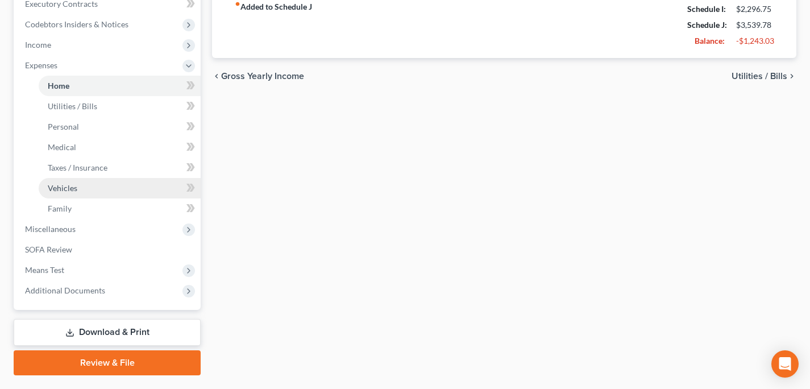
scroll to position [318, 0]
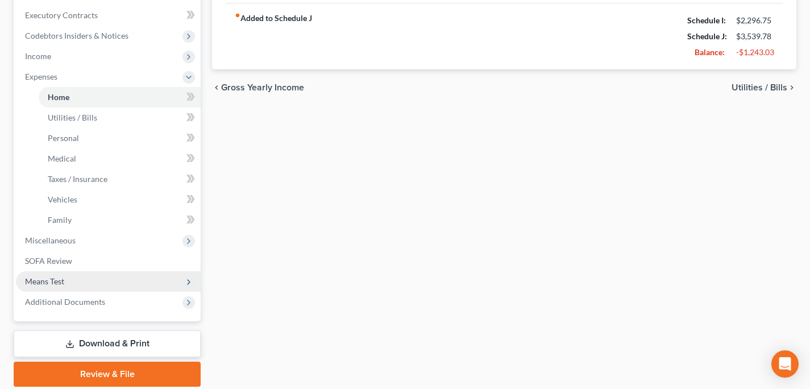
click at [94, 286] on span "Means Test" at bounding box center [108, 281] width 185 height 20
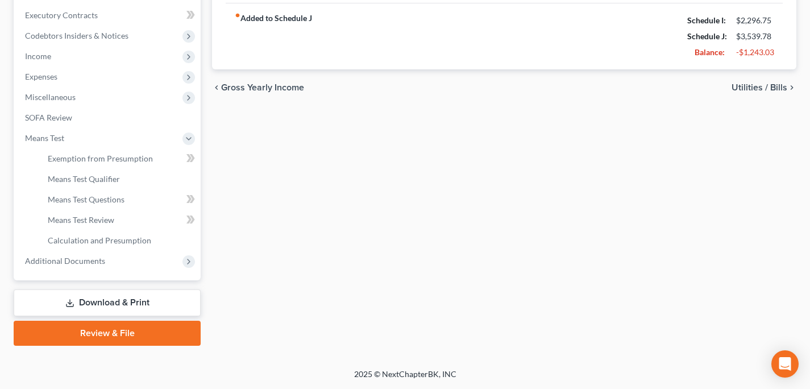
click at [119, 293] on link "Download & Print" at bounding box center [107, 302] width 187 height 27
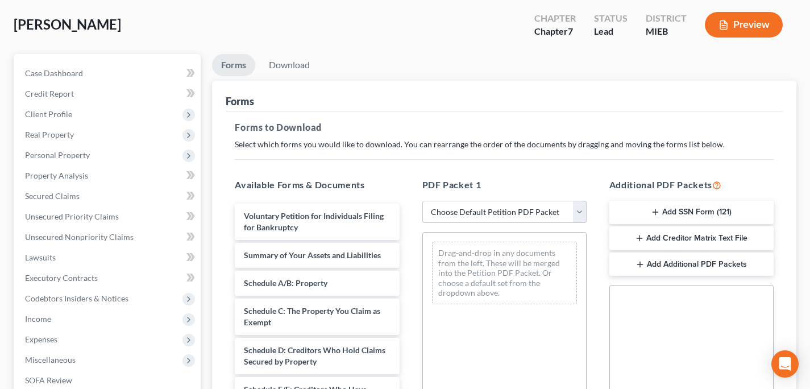
scroll to position [201, 0]
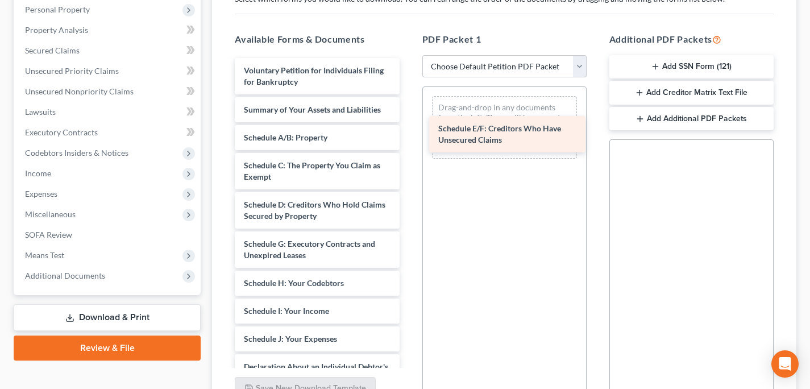
drag, startPoint x: 289, startPoint y: 244, endPoint x: 485, endPoint y: 126, distance: 229.0
click at [408, 126] on div "Schedule E/F: Creditors Who Have Unsecured Claims Voluntary Petition for Indivi…" at bounding box center [317, 350] width 182 height 584
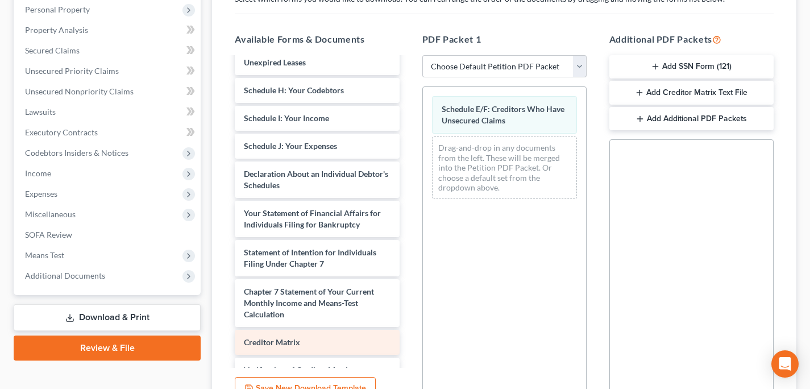
scroll to position [213, 0]
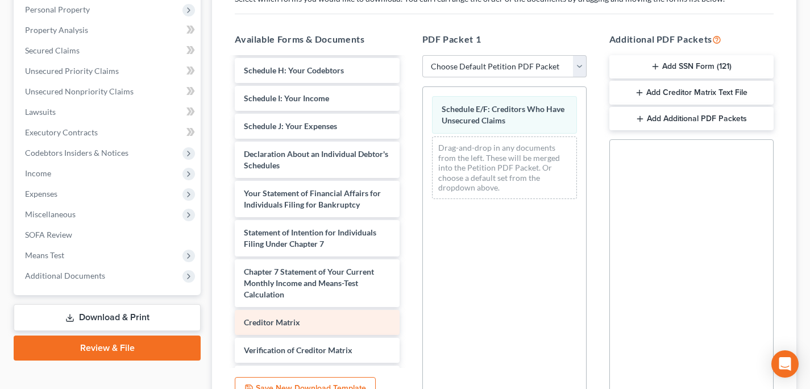
click at [312, 331] on div "Voluntary Petition for Individuals Filing for Bankruptcy Summary of Your Assets…" at bounding box center [317, 137] width 182 height 584
drag, startPoint x: 296, startPoint y: 325, endPoint x: 523, endPoint y: 199, distance: 259.2
click at [408, 199] on div "Creditor Matrix Voluntary Petition for Individuals Filing for Bankruptcy Summar…" at bounding box center [317, 137] width 182 height 584
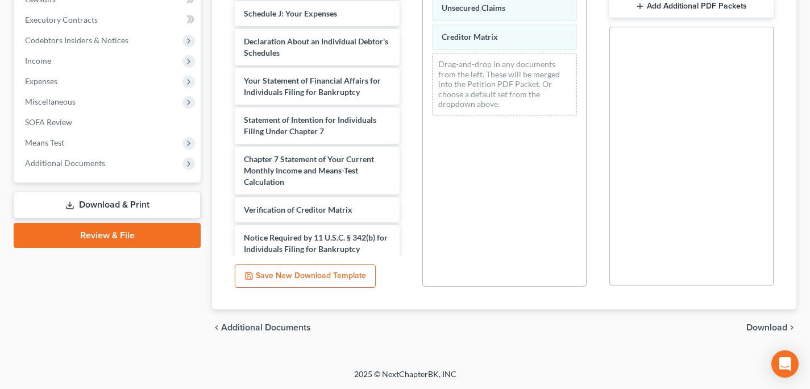
click at [758, 333] on div "chevron_left Additional Documents Download chevron_right" at bounding box center [504, 327] width 584 height 36
click at [760, 323] on span "Download" at bounding box center [766, 327] width 41 height 9
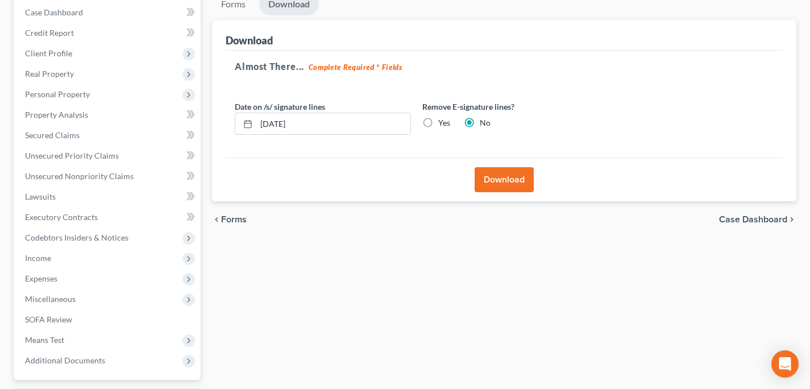
scroll to position [0, 0]
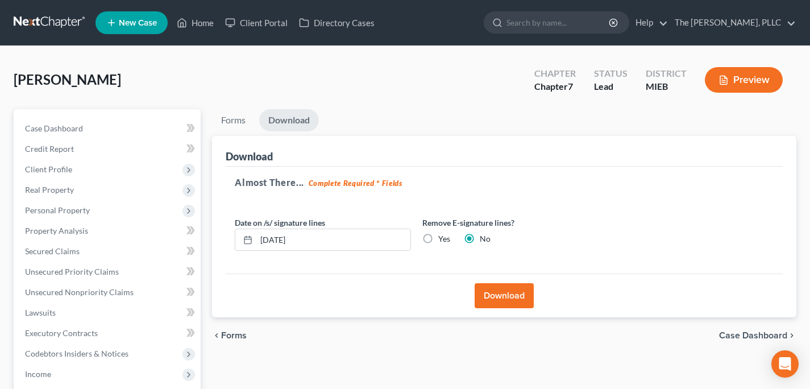
click at [528, 306] on button "Download" at bounding box center [504, 295] width 59 height 25
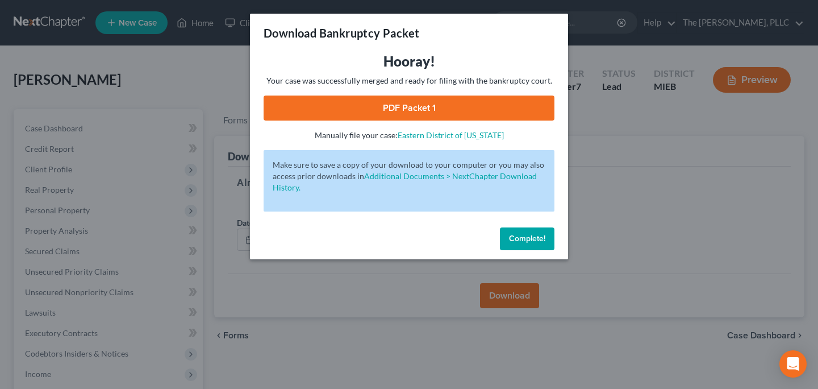
click at [339, 109] on link "PDF Packet 1" at bounding box center [409, 107] width 291 height 25
click at [519, 238] on span "Complete!" at bounding box center [527, 239] width 36 height 10
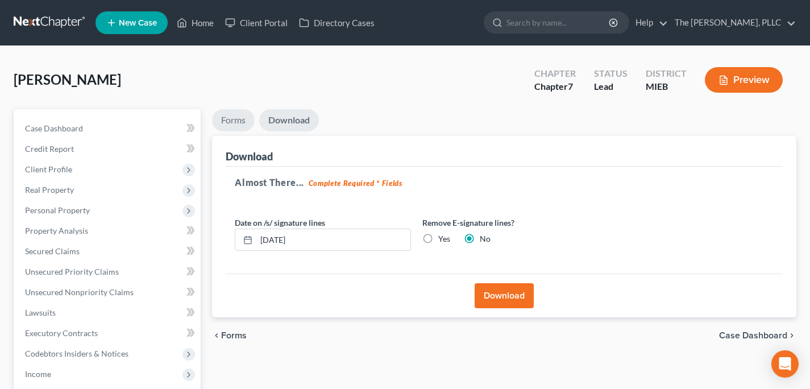
click at [247, 115] on link "Forms" at bounding box center [233, 120] width 43 height 22
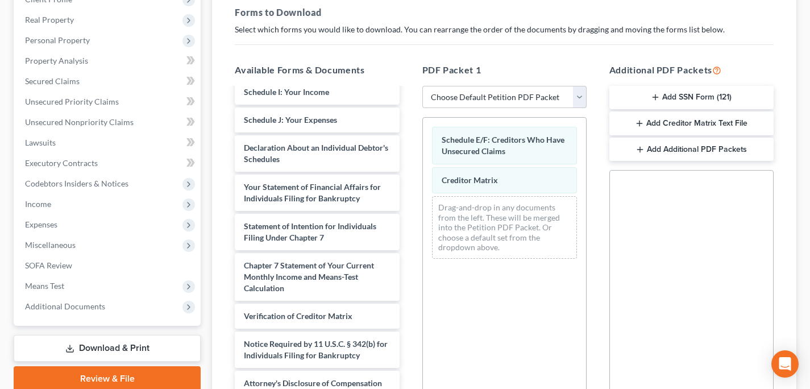
scroll to position [196, 0]
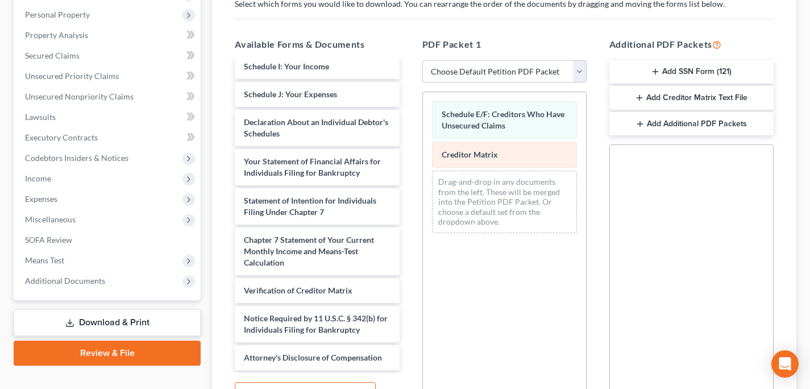
click at [525, 146] on div "Creditor Matrix" at bounding box center [504, 155] width 145 height 26
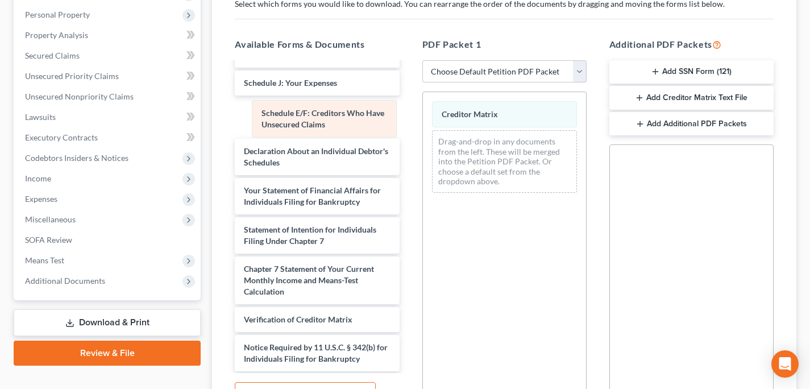
drag, startPoint x: 548, startPoint y: 112, endPoint x: 361, endPoint y: 111, distance: 187.0
click at [423, 111] on div "Schedule E/F: Creditors Who Have Unsecured Claims Schedule E/F: Creditors Who H…" at bounding box center [504, 147] width 163 height 110
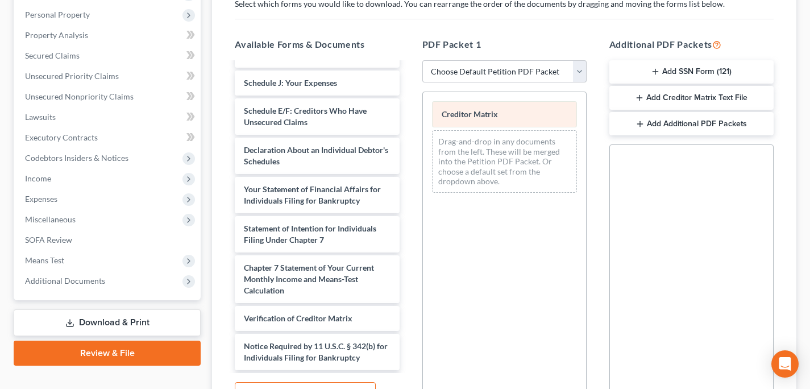
click at [469, 118] on span "Creditor Matrix" at bounding box center [470, 114] width 56 height 10
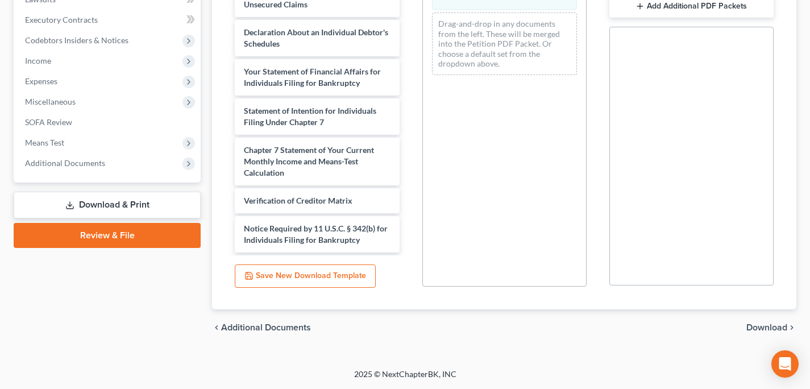
drag, startPoint x: 747, startPoint y: 313, endPoint x: 757, endPoint y: 331, distance: 21.4
click at [748, 314] on div "chevron_left Additional Documents Download chevron_right" at bounding box center [504, 327] width 584 height 36
click at [757, 331] on span "Download" at bounding box center [766, 327] width 41 height 9
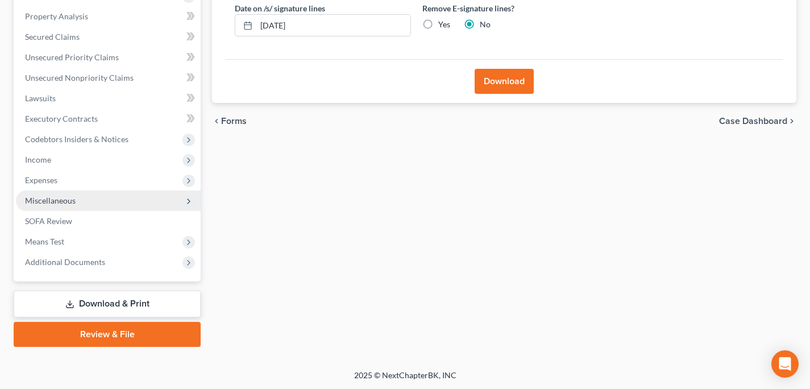
scroll to position [215, 0]
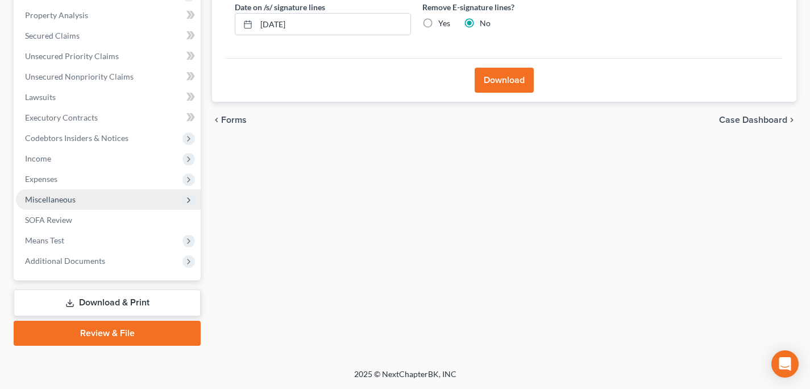
click at [119, 198] on span "Miscellaneous" at bounding box center [108, 199] width 185 height 20
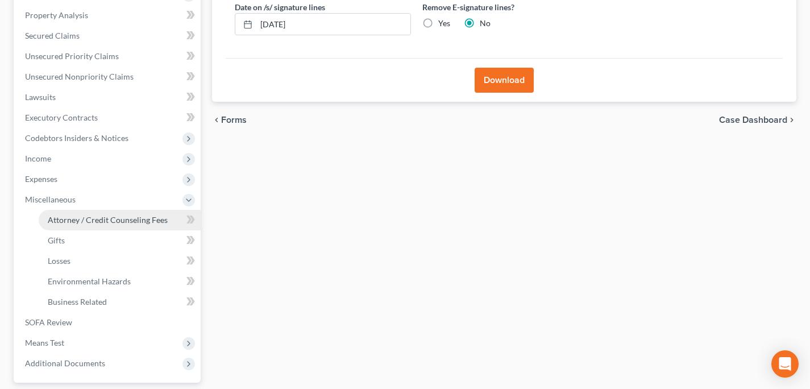
click at [115, 211] on link "Attorney / Credit Counseling Fees" at bounding box center [120, 220] width 162 height 20
select select "0"
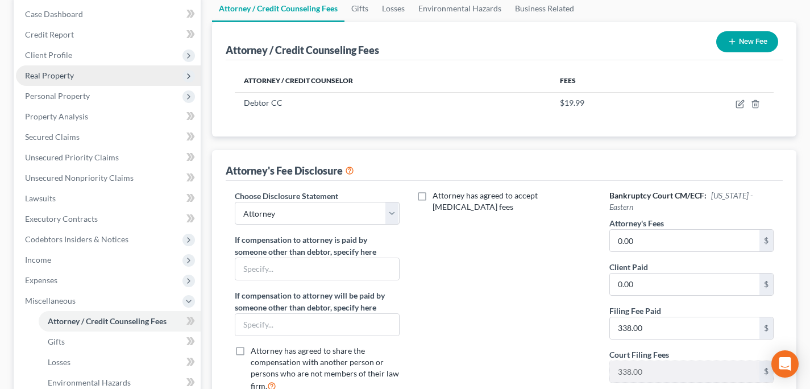
scroll to position [318, 0]
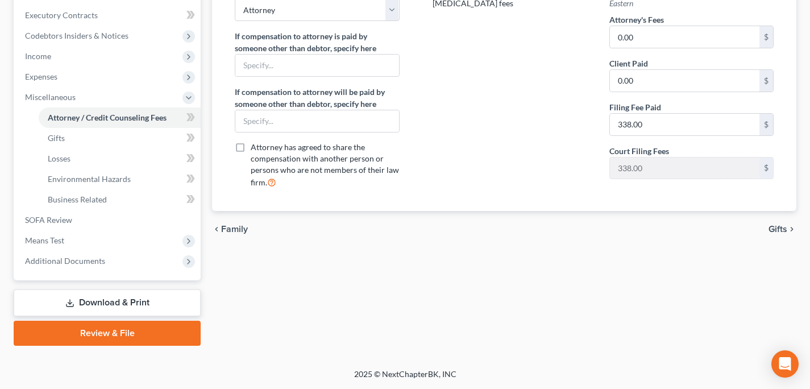
click at [106, 311] on link "Download & Print" at bounding box center [107, 302] width 187 height 27
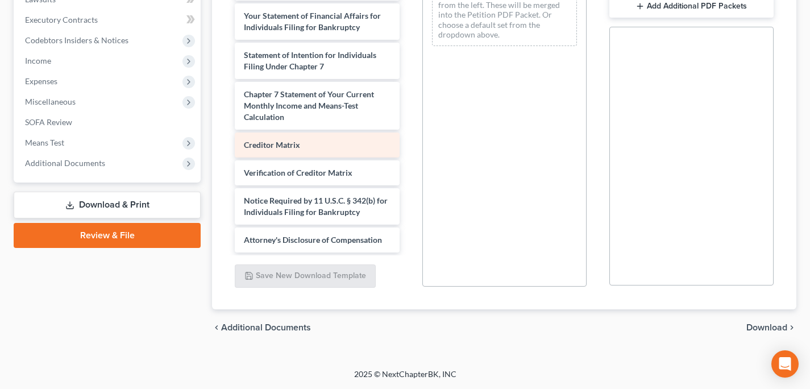
scroll to position [300, 0]
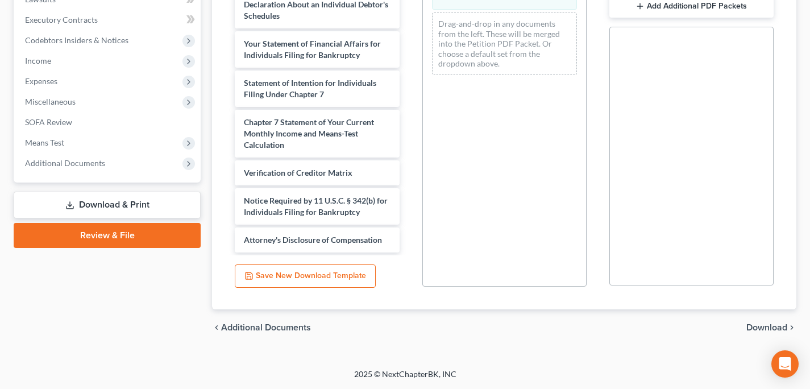
click at [764, 323] on span "Download" at bounding box center [766, 327] width 41 height 9
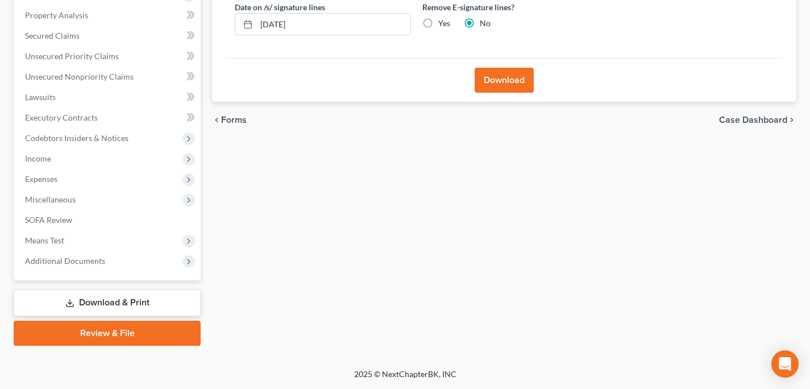
click at [519, 87] on button "Download" at bounding box center [504, 80] width 59 height 25
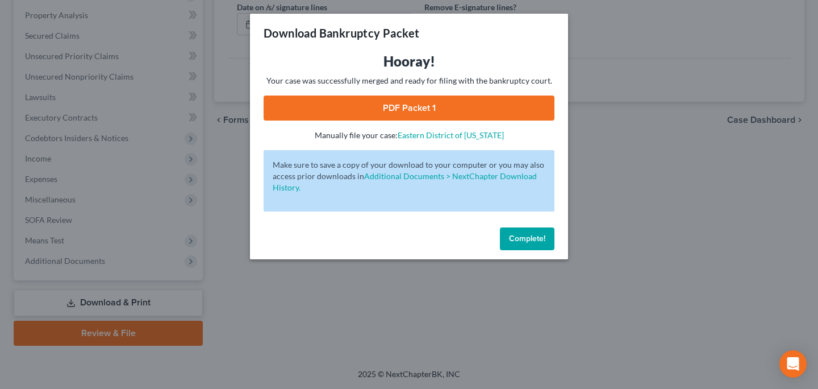
click at [513, 117] on link "PDF Packet 1" at bounding box center [409, 107] width 291 height 25
click at [526, 231] on button "Complete!" at bounding box center [527, 238] width 55 height 23
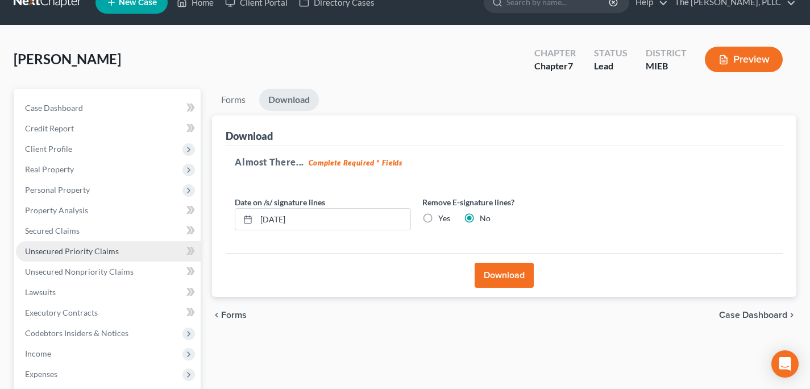
scroll to position [0, 0]
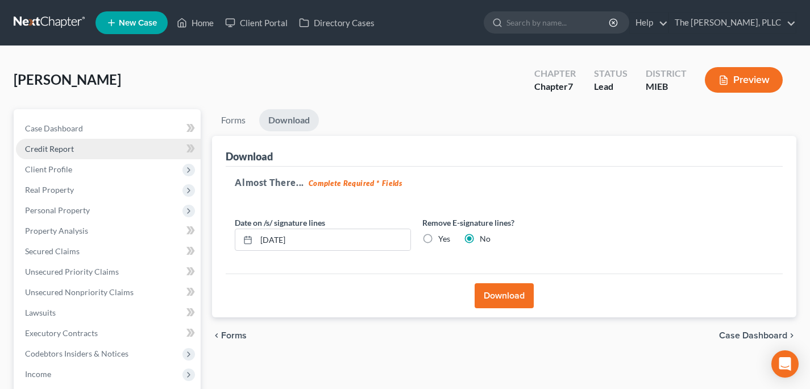
click at [44, 151] on span "Credit Report" at bounding box center [49, 149] width 49 height 10
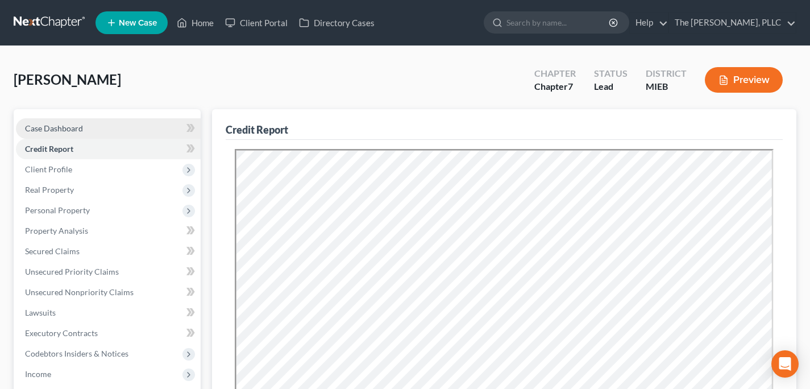
click at [66, 130] on span "Case Dashboard" at bounding box center [54, 128] width 58 height 10
